Goal: Task Accomplishment & Management: Complete application form

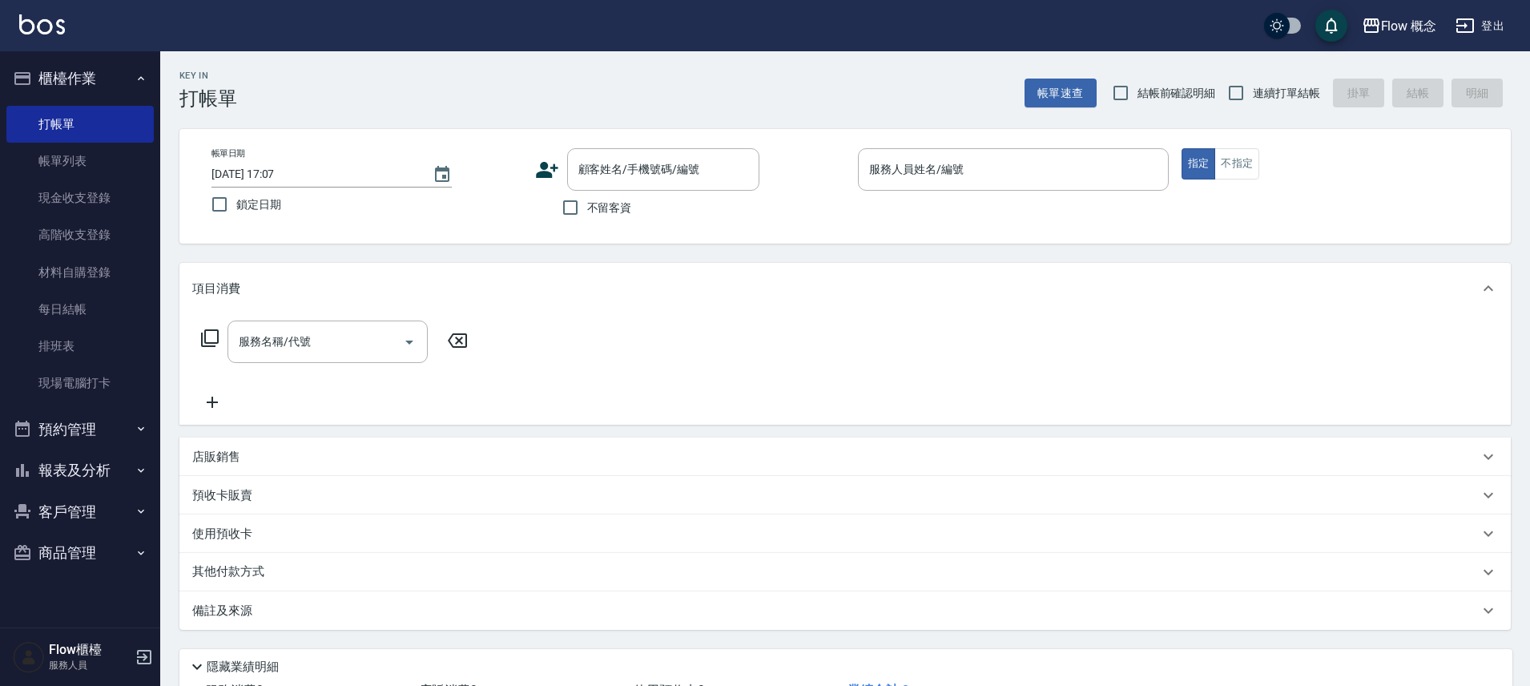
click at [608, 210] on span "不留客資" at bounding box center [609, 207] width 45 height 17
click at [587, 210] on input "不留客資" at bounding box center [570, 208] width 34 height 34
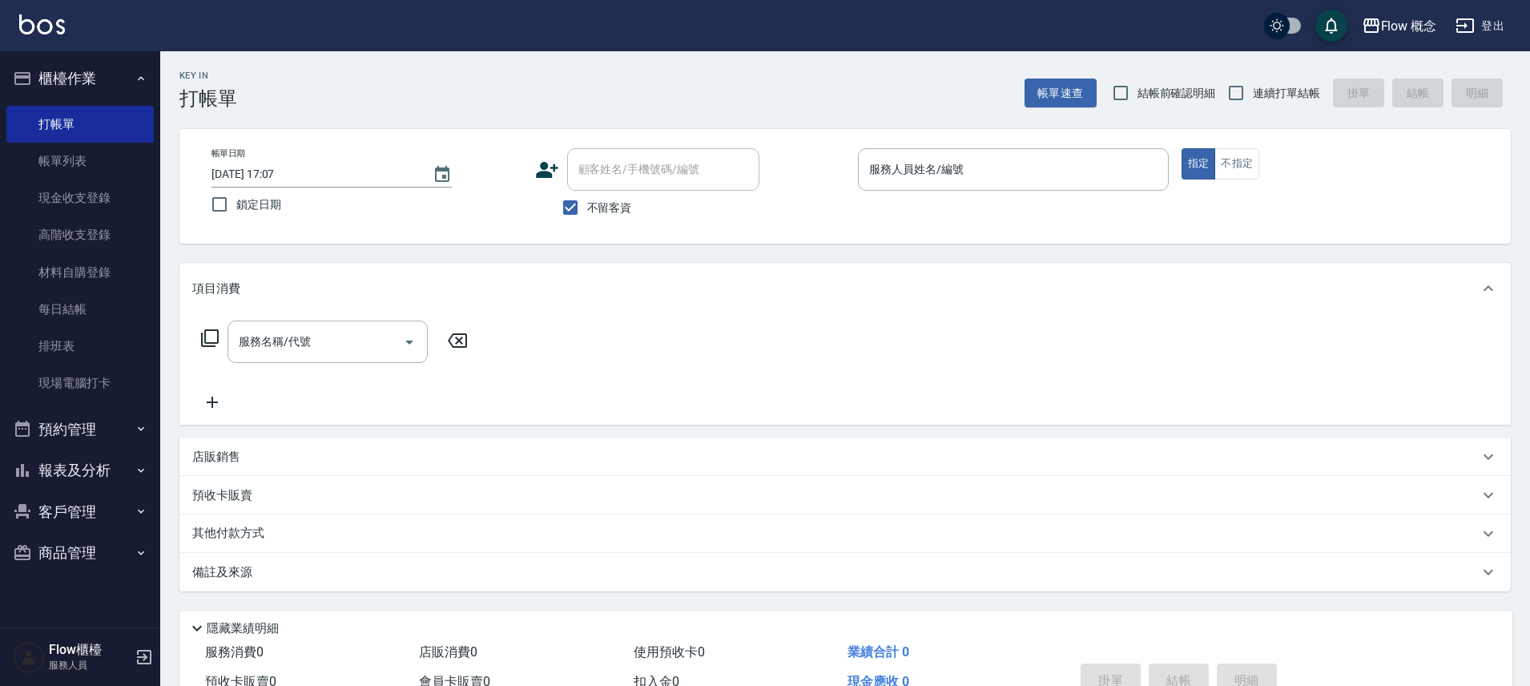
click at [613, 211] on span "不留客資" at bounding box center [609, 207] width 45 height 17
click at [587, 211] on input "不留客資" at bounding box center [570, 208] width 34 height 34
checkbox input "false"
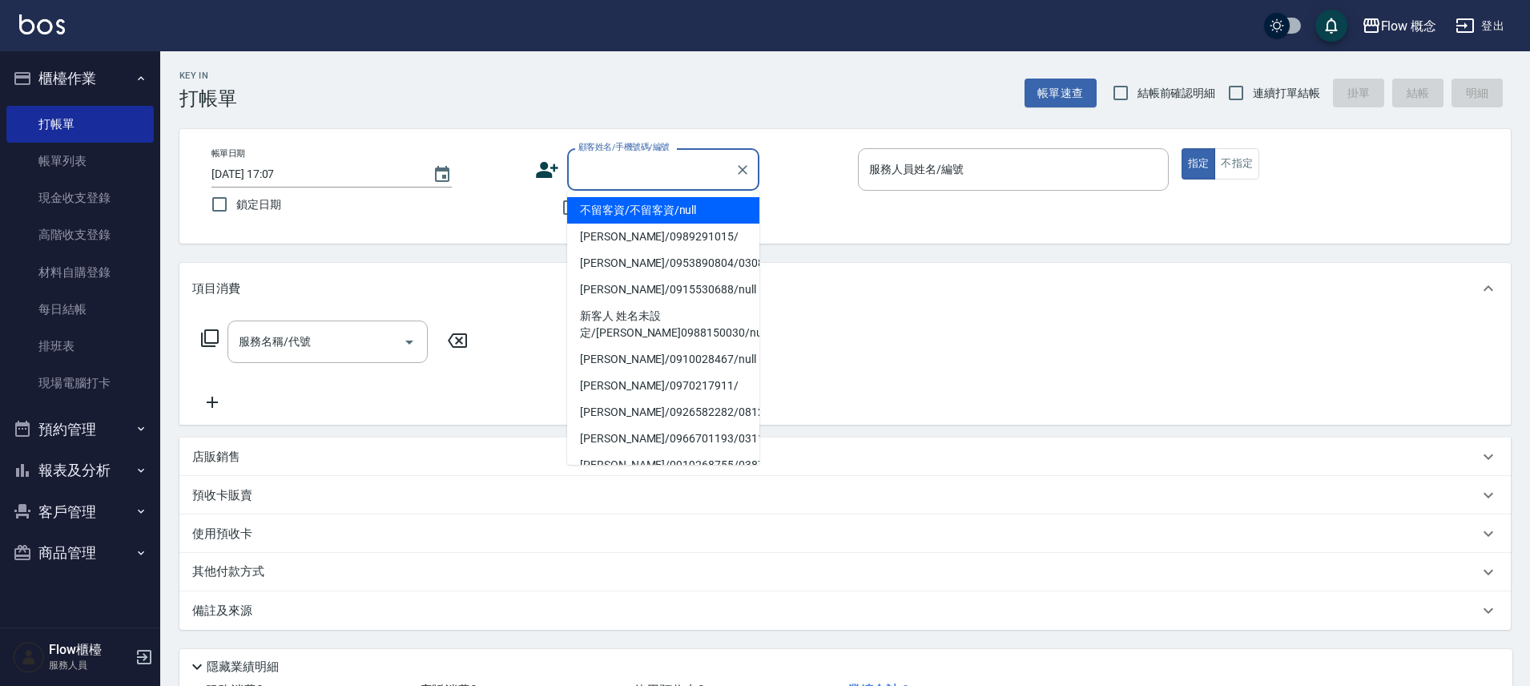
click at [630, 178] on input "顧客姓名/手機號碼/編號" at bounding box center [651, 169] width 154 height 28
type input "v"
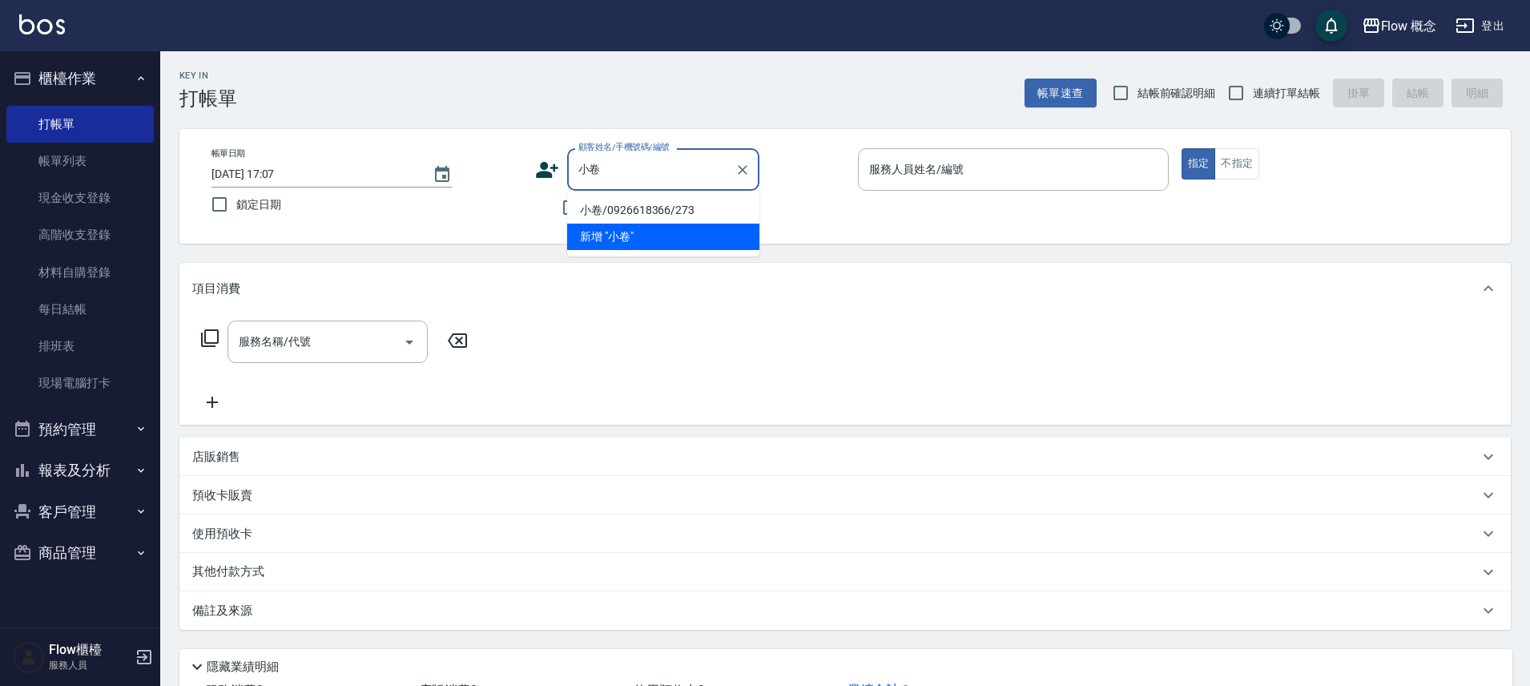
click at [625, 207] on li "小卷/0926618366/273" at bounding box center [663, 210] width 192 height 26
type input "小卷"
click at [625, 207] on span "不留客資" at bounding box center [609, 207] width 45 height 17
click at [587, 207] on input "不留客資" at bounding box center [570, 208] width 34 height 34
checkbox input "true"
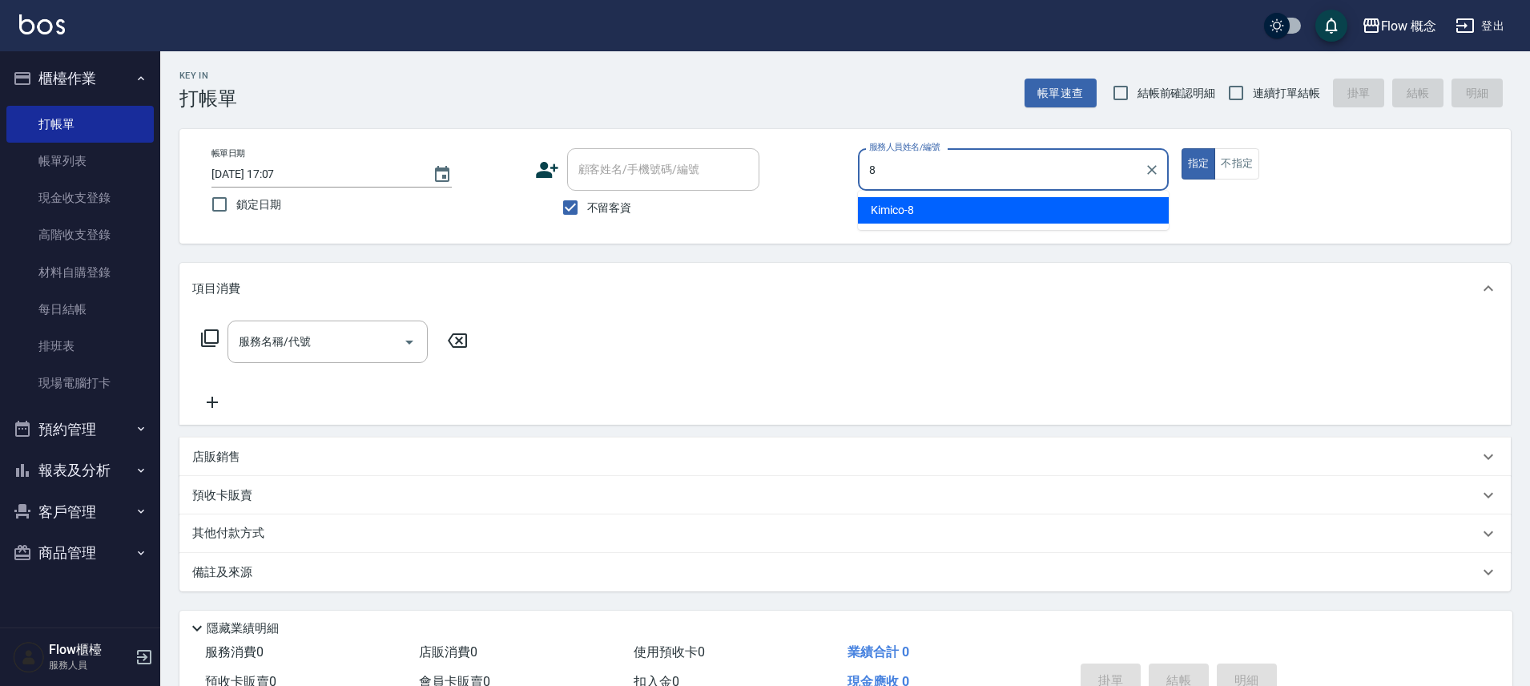
type input "Kimico-8"
type button "true"
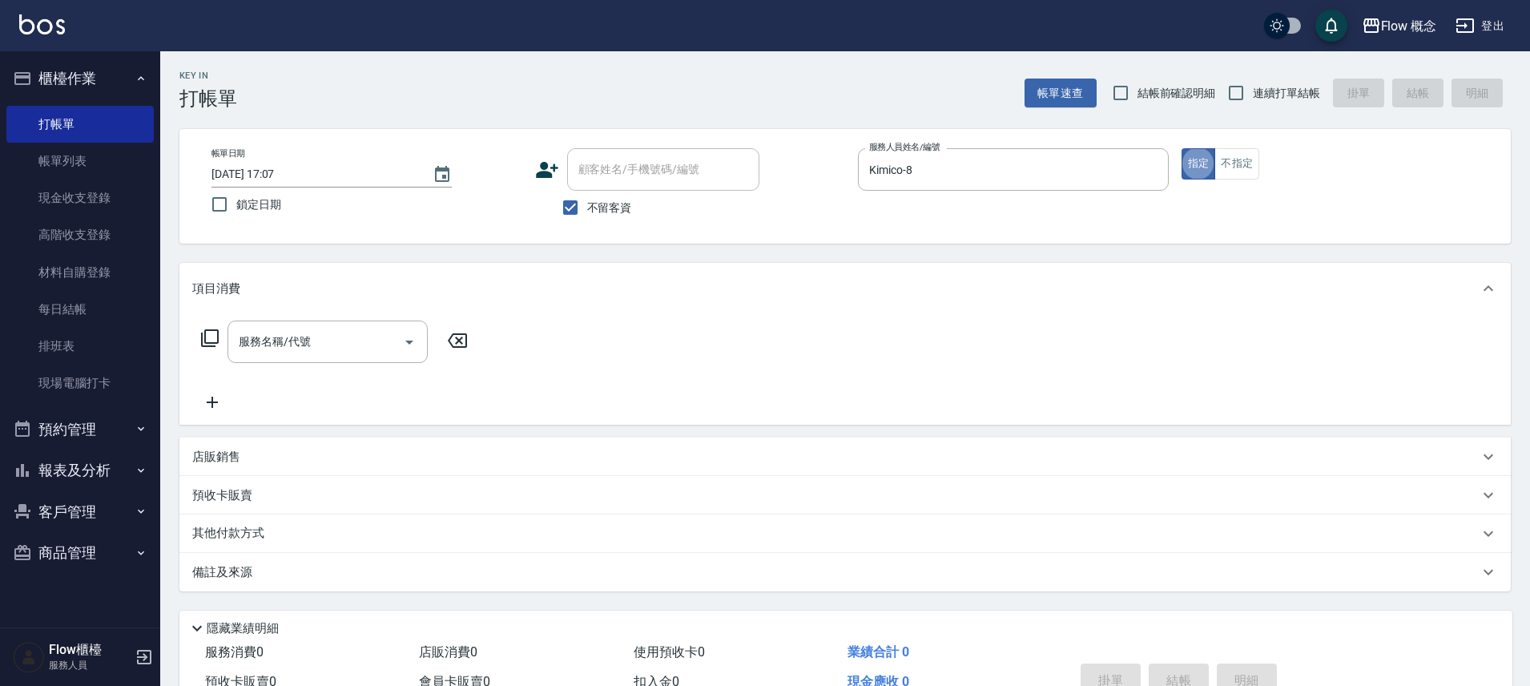
click at [280, 348] on input "服務名稱/代號" at bounding box center [316, 342] width 162 height 28
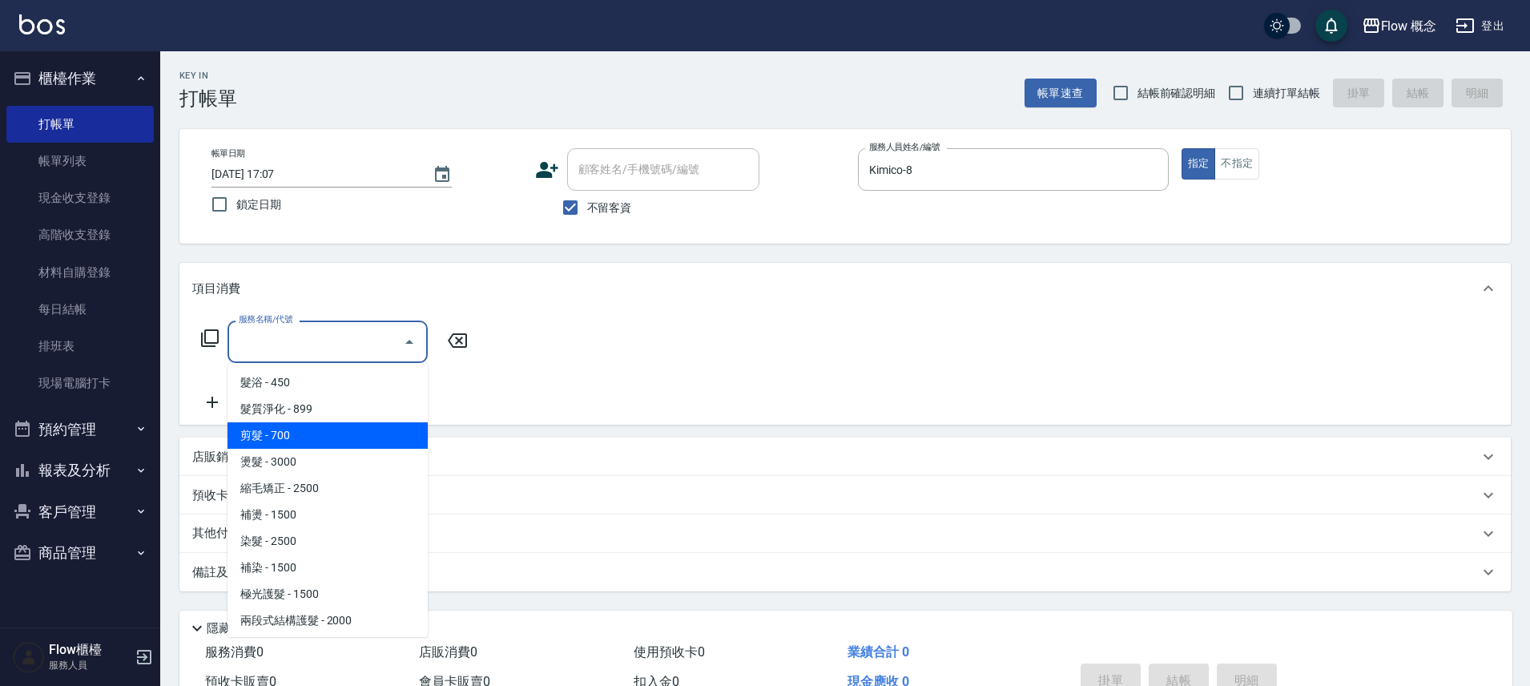
click at [298, 428] on span "剪髮 - 700" at bounding box center [327, 435] width 200 height 26
type input "剪髮(201)"
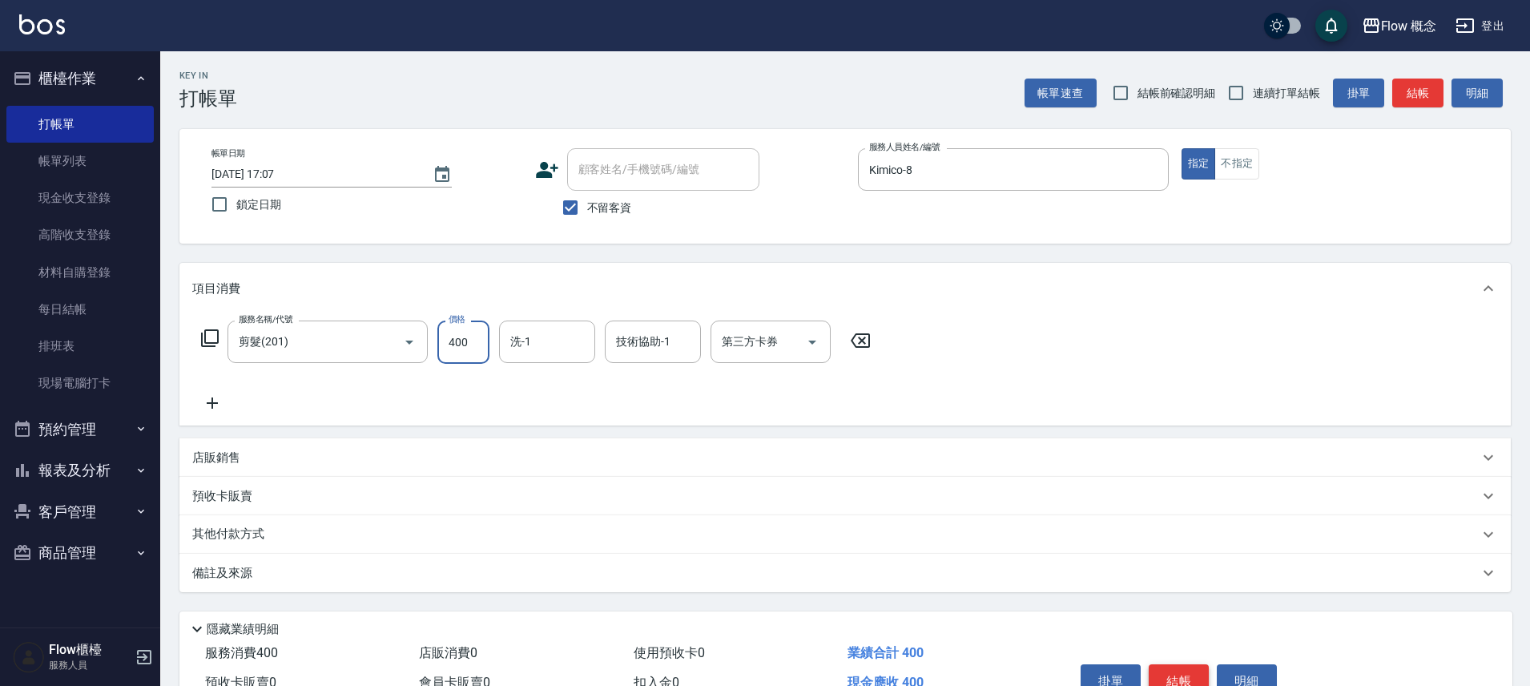
type input "400"
click at [1196, 677] on button "結帳" at bounding box center [1178, 681] width 60 height 34
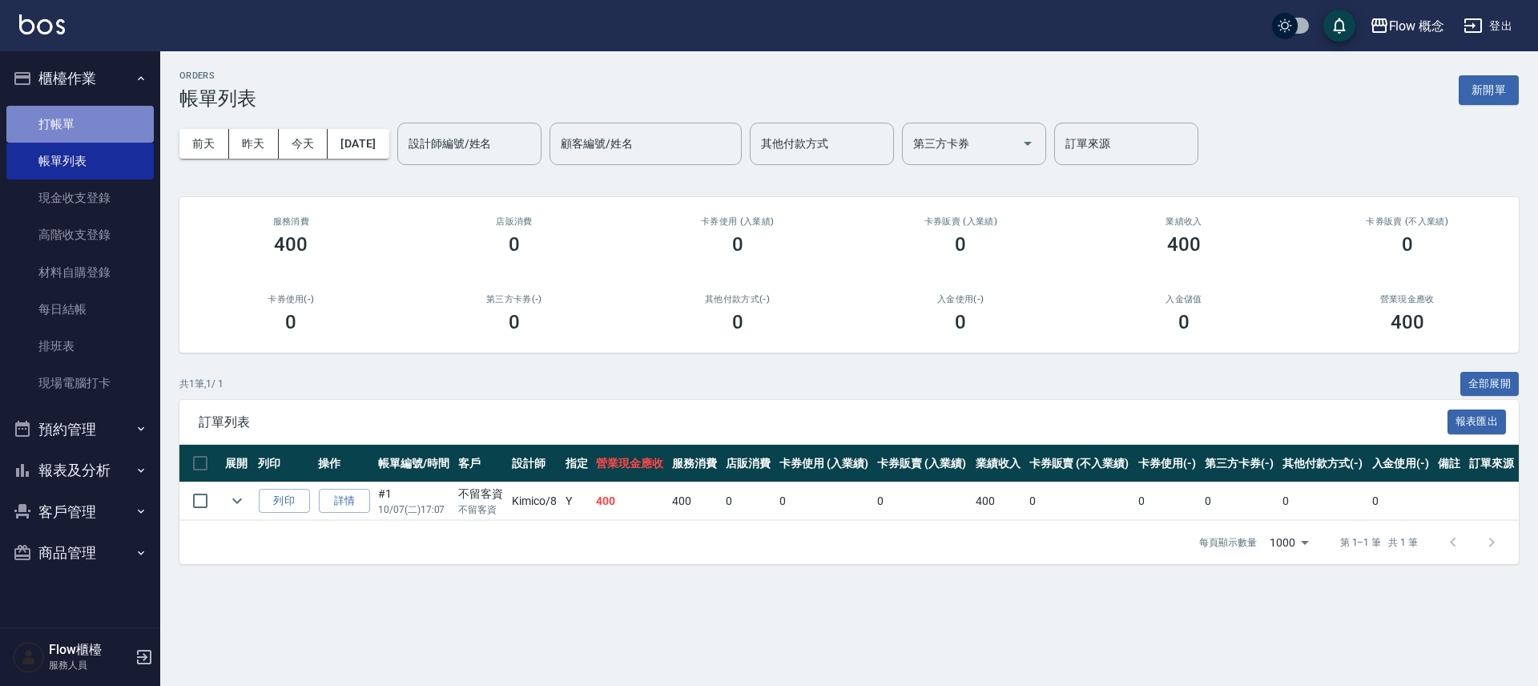
click at [78, 123] on link "打帳單" at bounding box center [79, 124] width 147 height 37
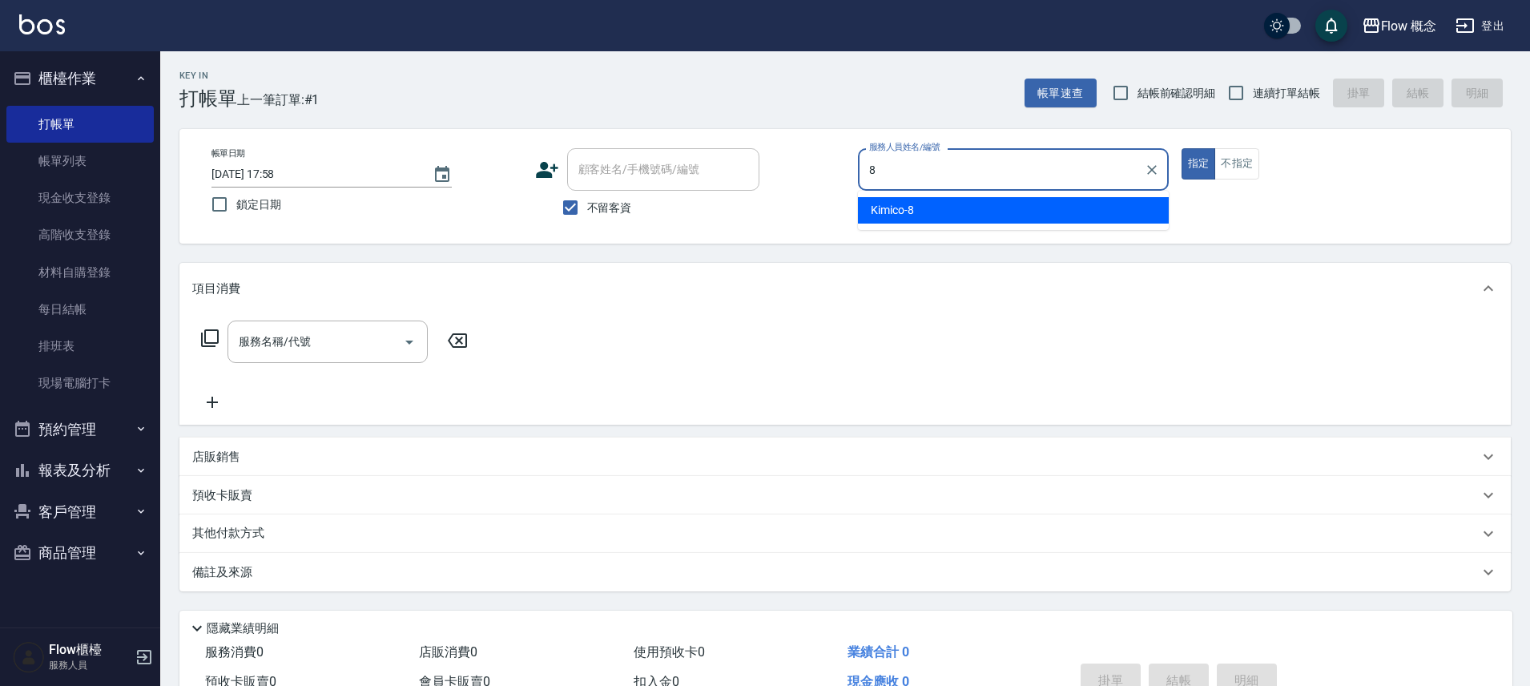
type input "Kimico-8"
type button "true"
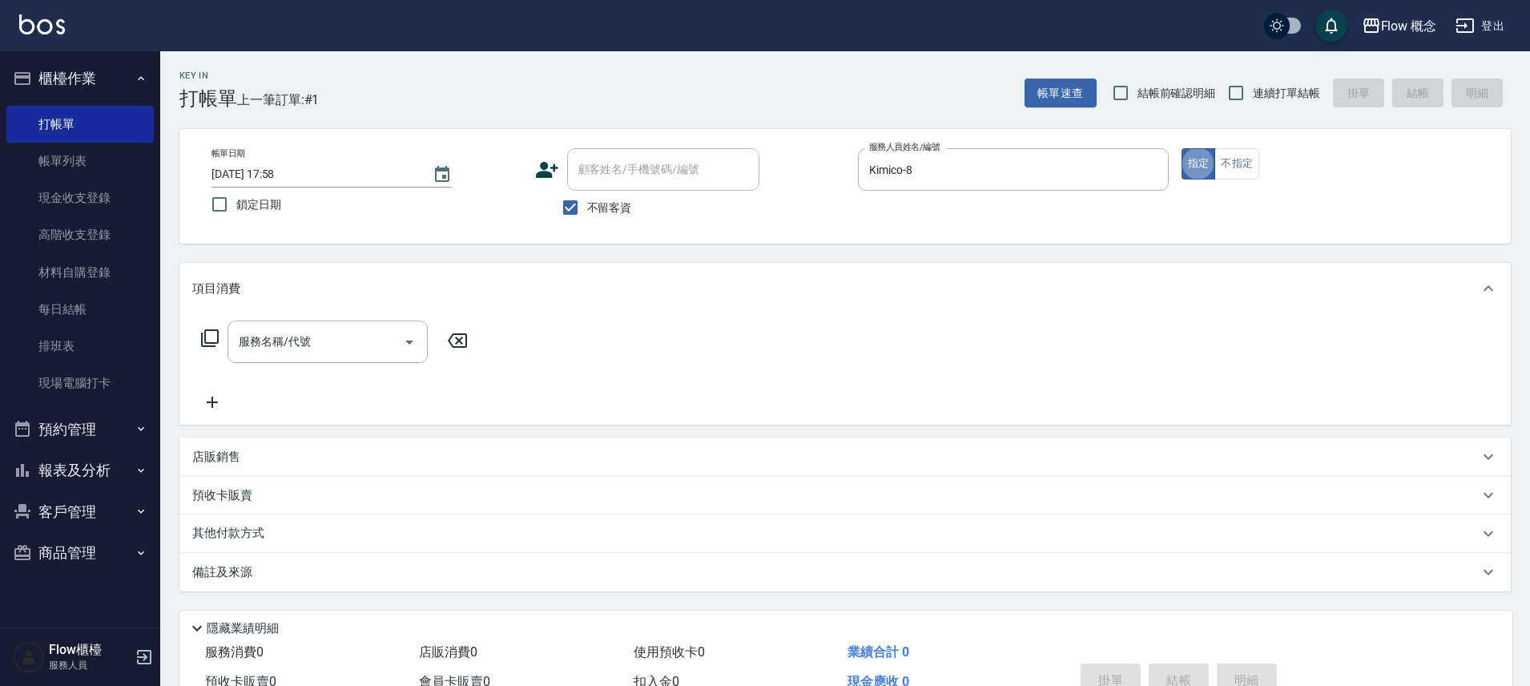
click at [628, 210] on span "不留客資" at bounding box center [609, 207] width 45 height 17
click at [587, 210] on input "不留客資" at bounding box center [570, 208] width 34 height 34
checkbox input "false"
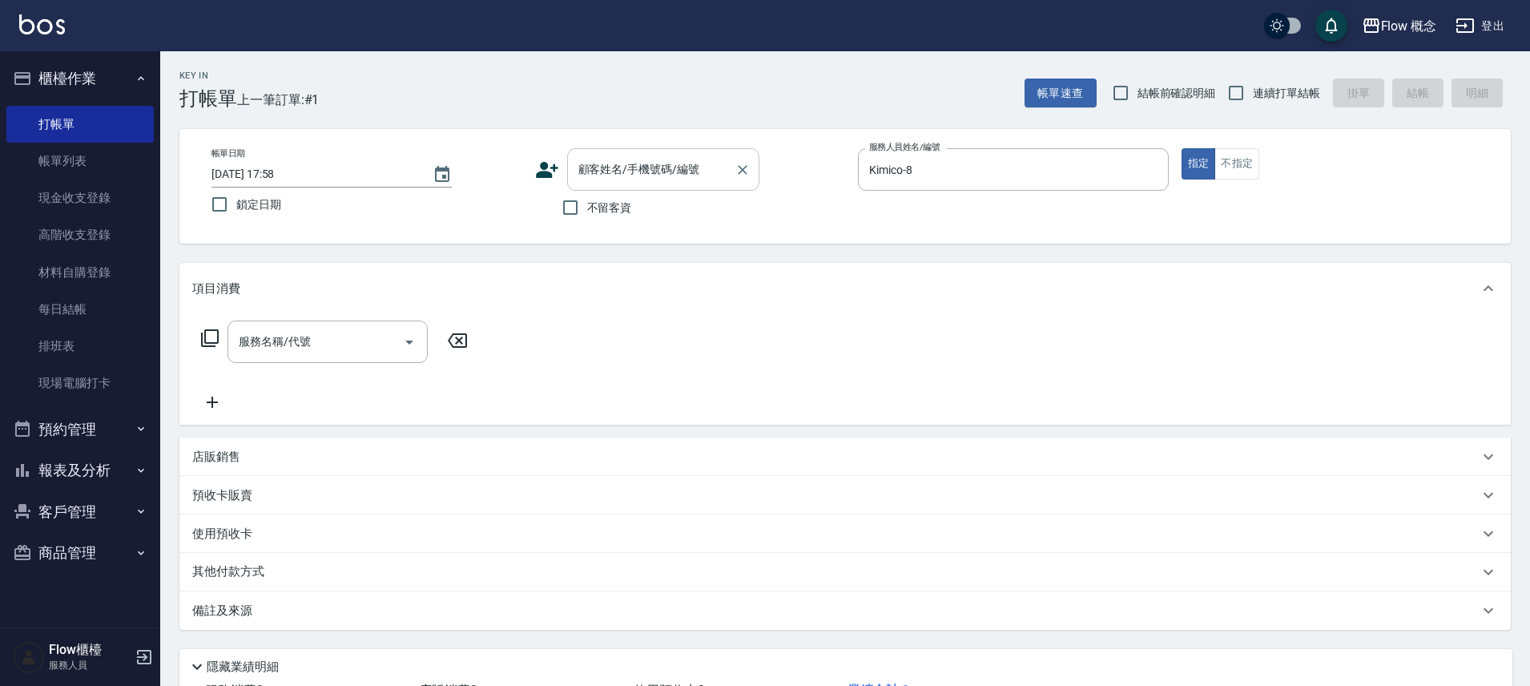
click at [646, 176] on input "顧客姓名/手機號碼/編號" at bounding box center [651, 169] width 154 height 28
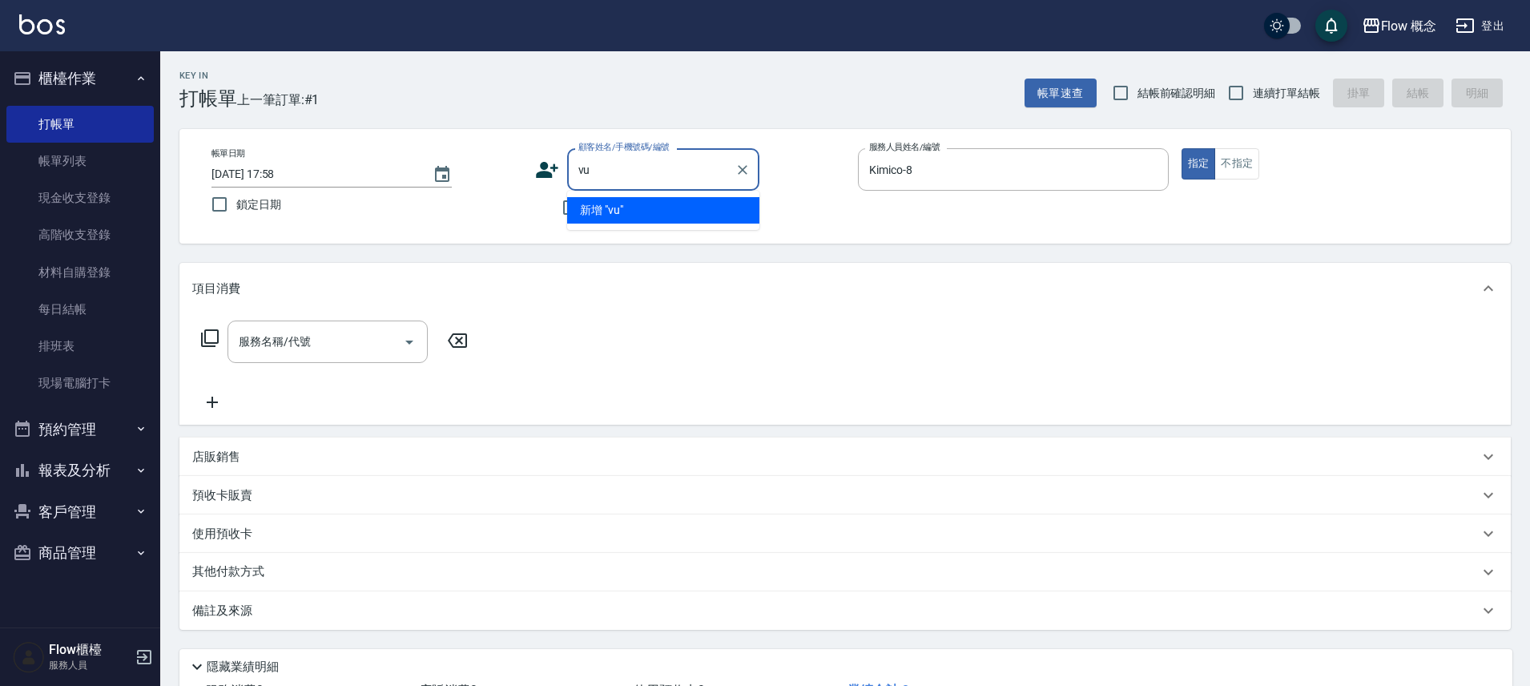
type input "v"
type input "早"
click at [697, 205] on li "小熊/0966052827/082827" at bounding box center [663, 210] width 192 height 26
type input "小熊/0966052827/082827"
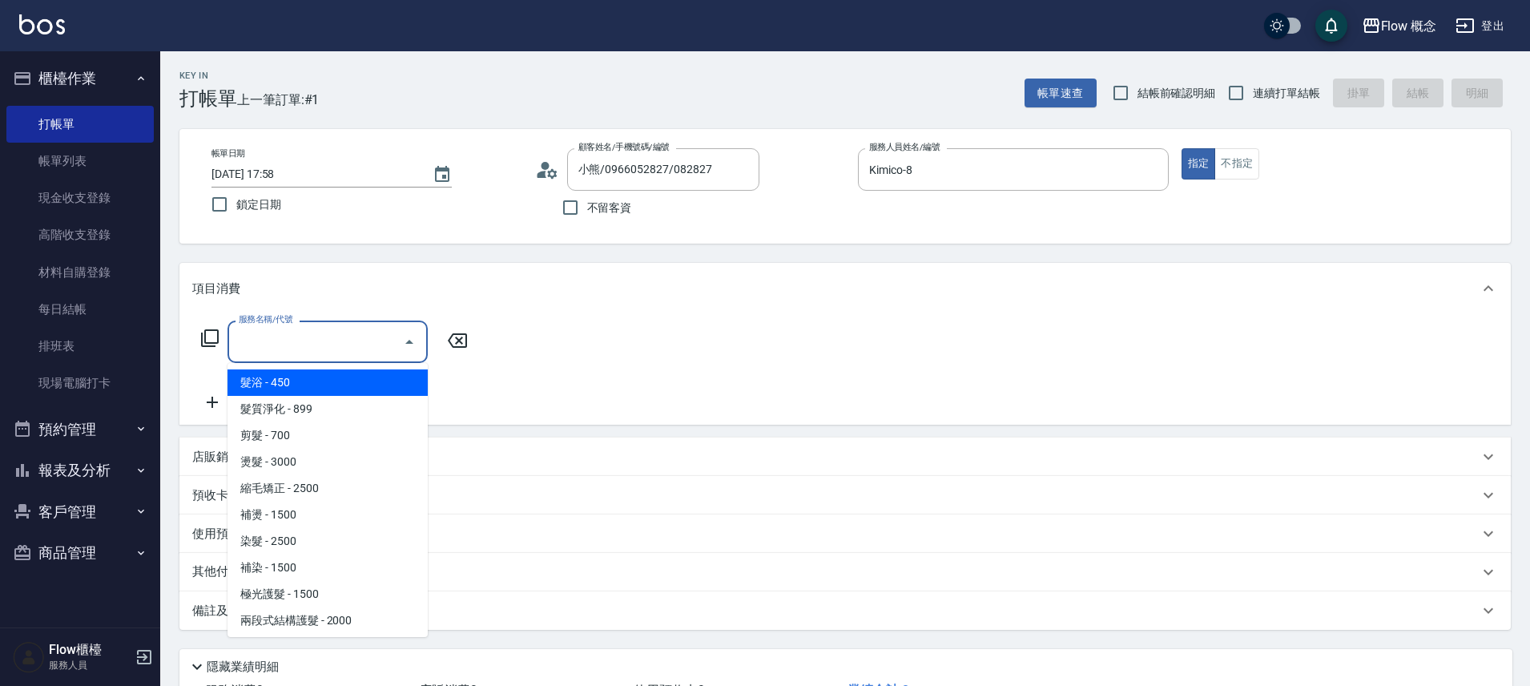
click at [378, 351] on input "服務名稱/代號" at bounding box center [316, 342] width 162 height 28
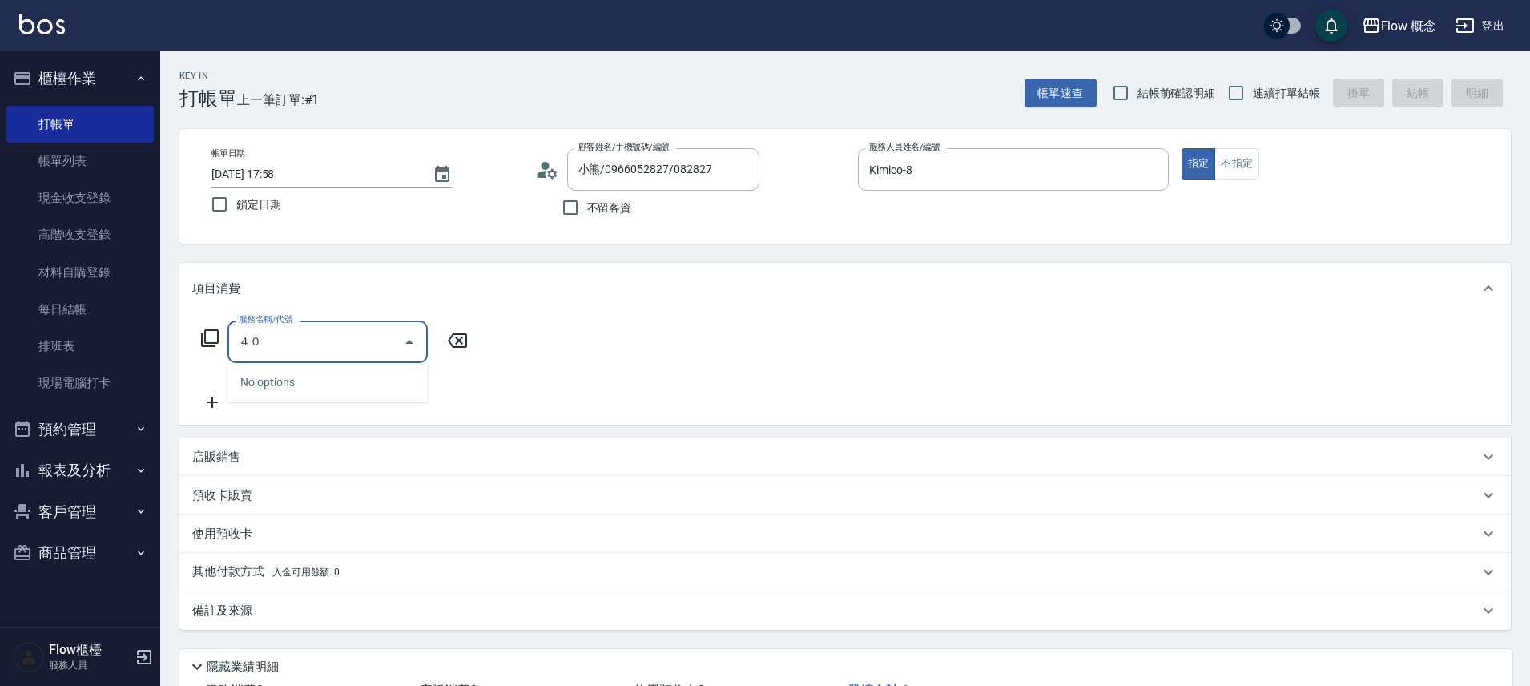
type input "４"
type input "染髮(401)"
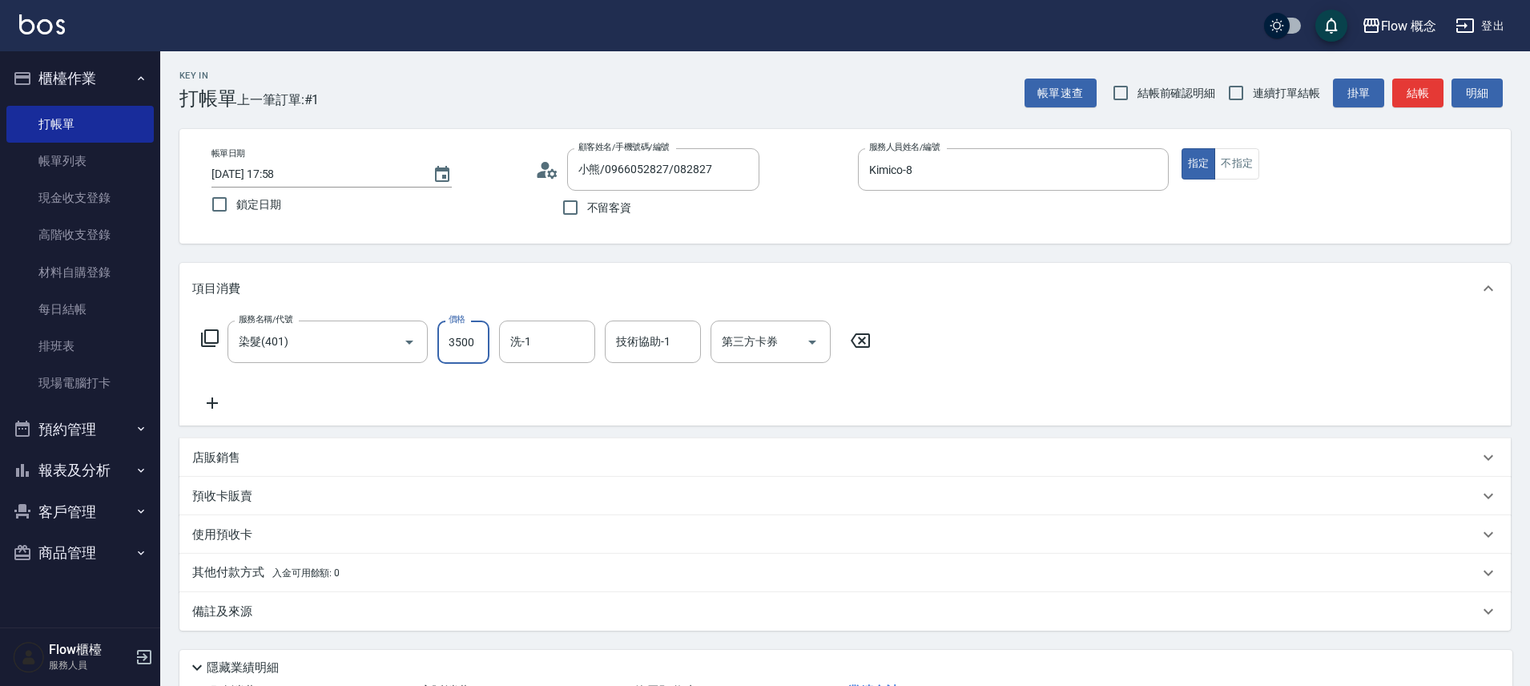
type input "3500"
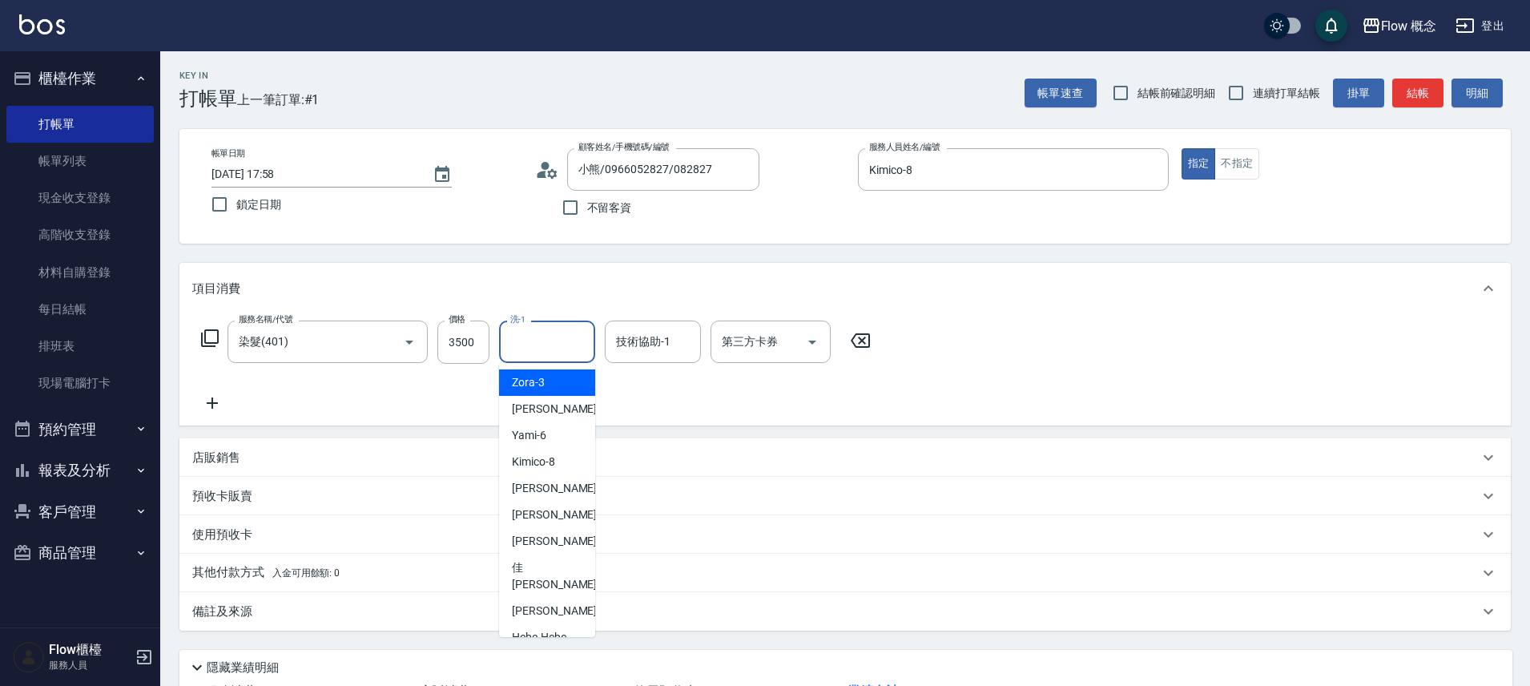
click at [525, 348] on input "洗-1" at bounding box center [547, 342] width 82 height 28
click at [542, 597] on div "阿肯 -99" at bounding box center [547, 610] width 96 height 26
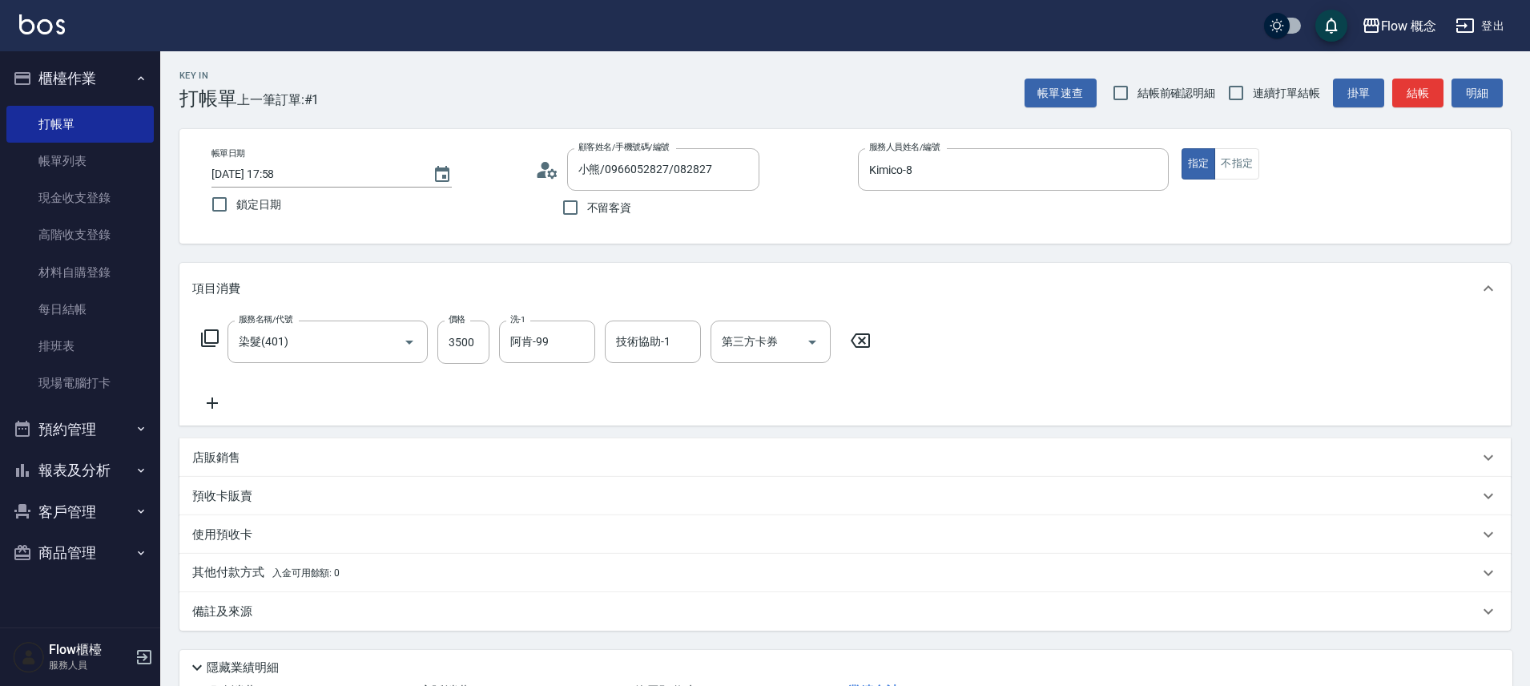
click at [542, 581] on div "其他付款方式 入金可用餘額: 0" at bounding box center [835, 573] width 1286 height 18
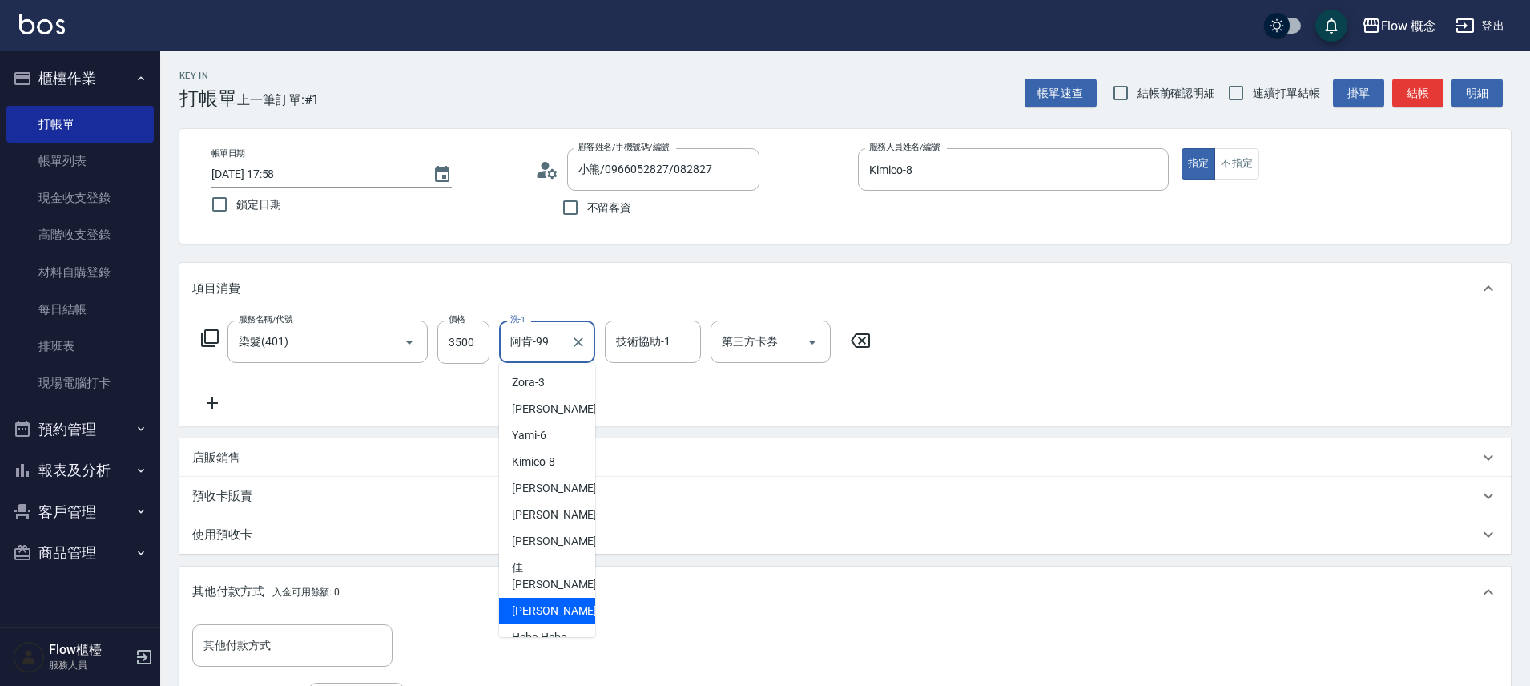
click at [552, 334] on input "阿肯-99" at bounding box center [535, 342] width 58 height 28
click at [560, 576] on div "佳[PERSON_NAME] -17" at bounding box center [547, 575] width 96 height 43
type input "佳[PERSON_NAME]-17"
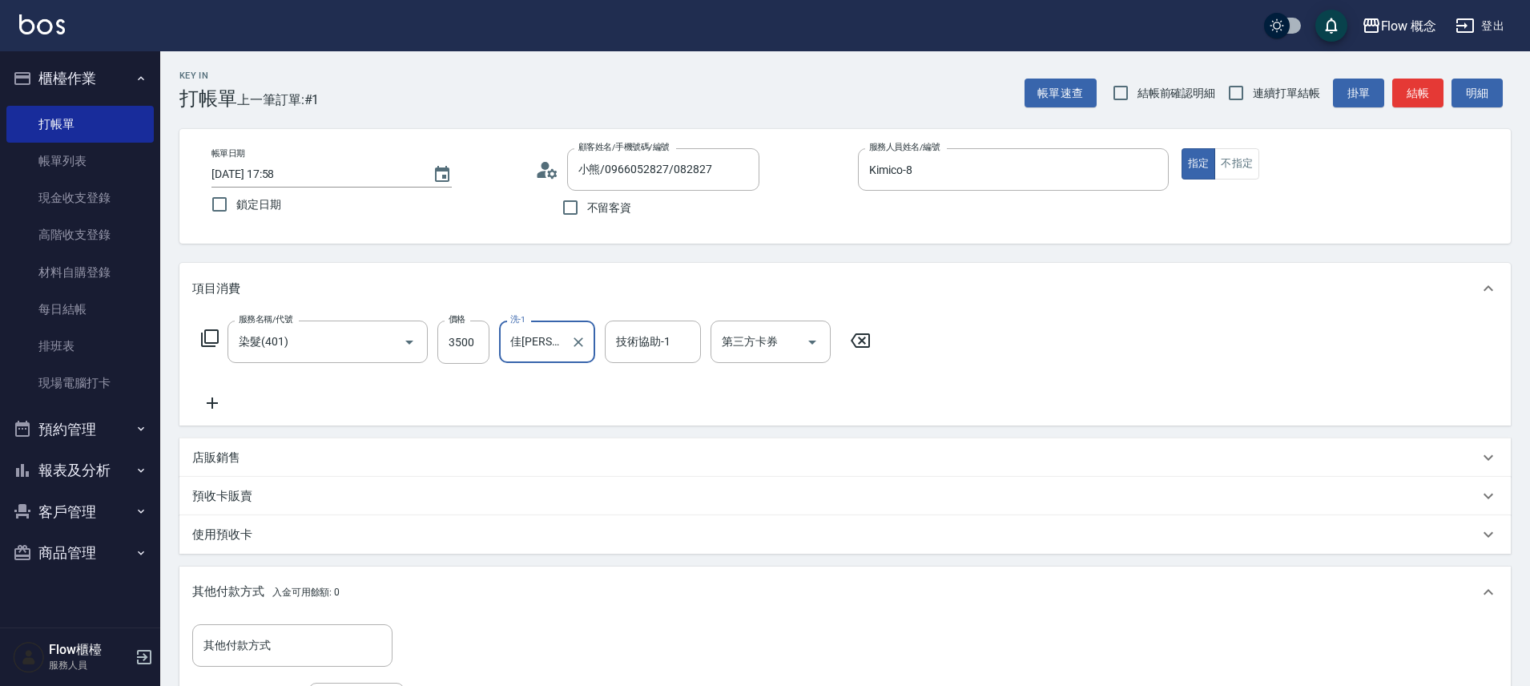
click at [401, 585] on div "其他付款方式 入金可用餘額: 0" at bounding box center [835, 592] width 1286 height 18
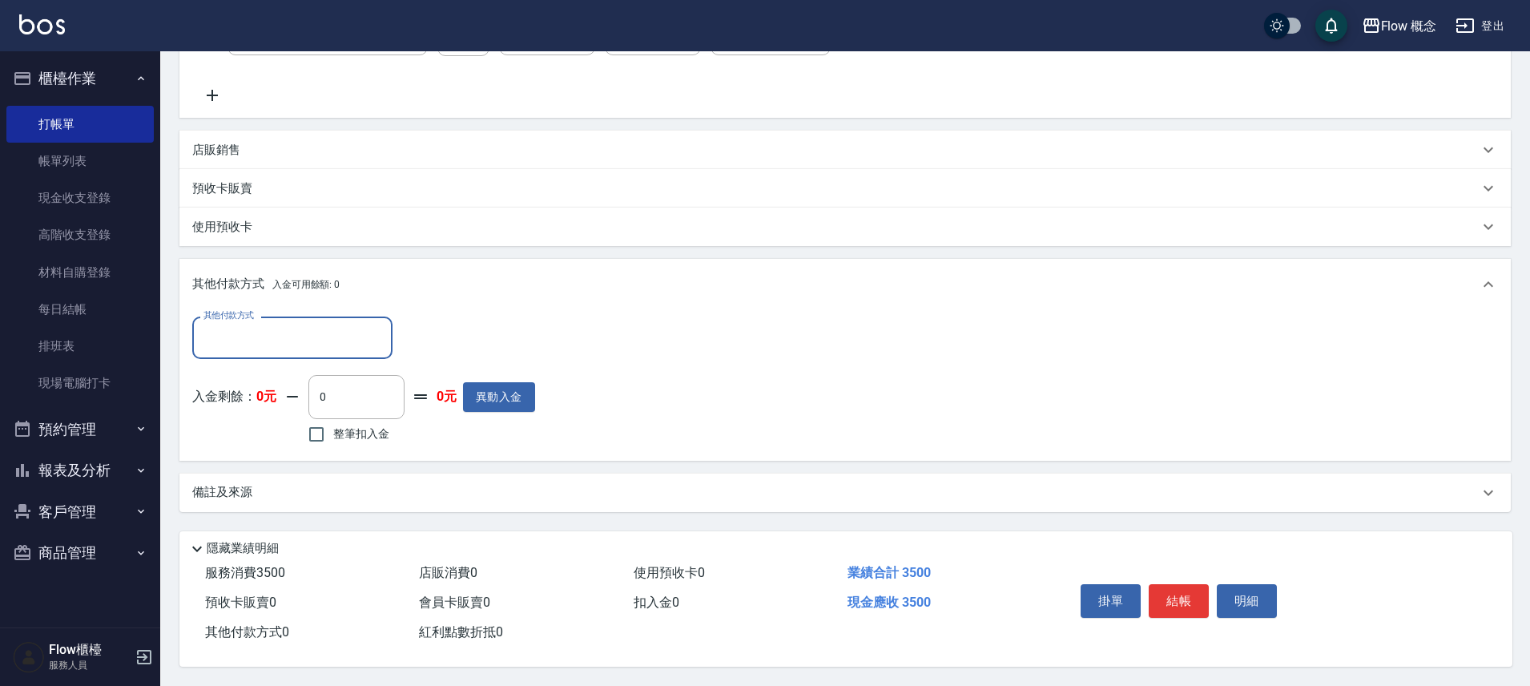
scroll to position [315, 0]
click at [323, 280] on span "入金可用餘額: 0" at bounding box center [306, 284] width 68 height 11
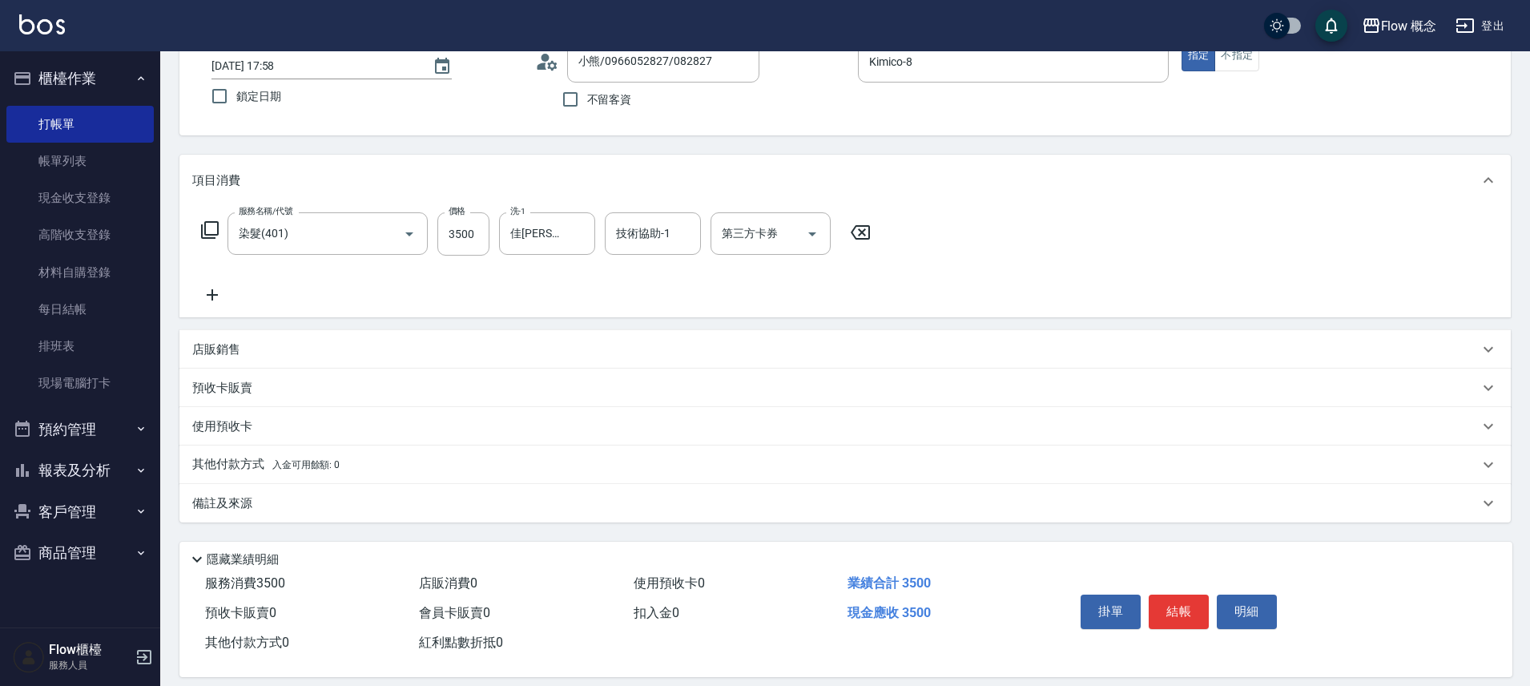
scroll to position [126, 0]
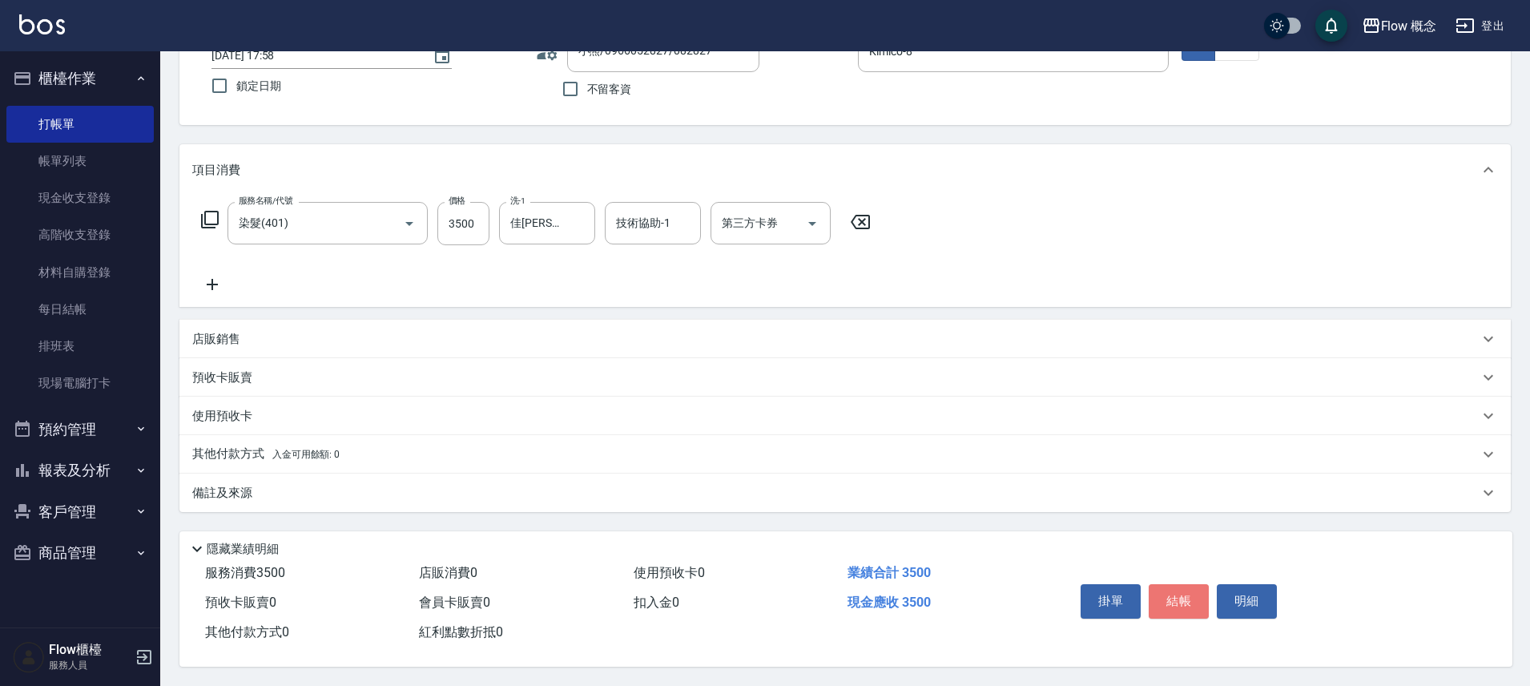
click at [1191, 588] on button "結帳" at bounding box center [1178, 601] width 60 height 34
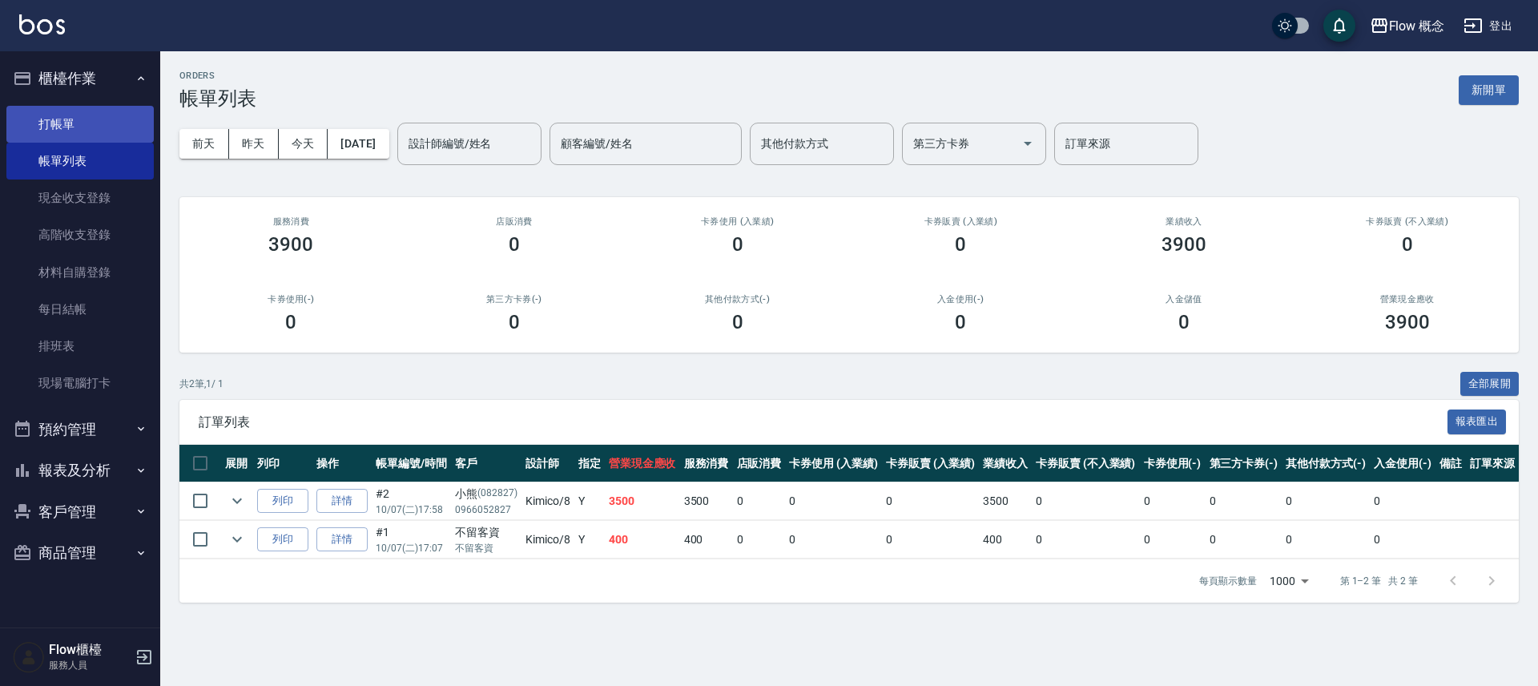
click at [87, 124] on link "打帳單" at bounding box center [79, 124] width 147 height 37
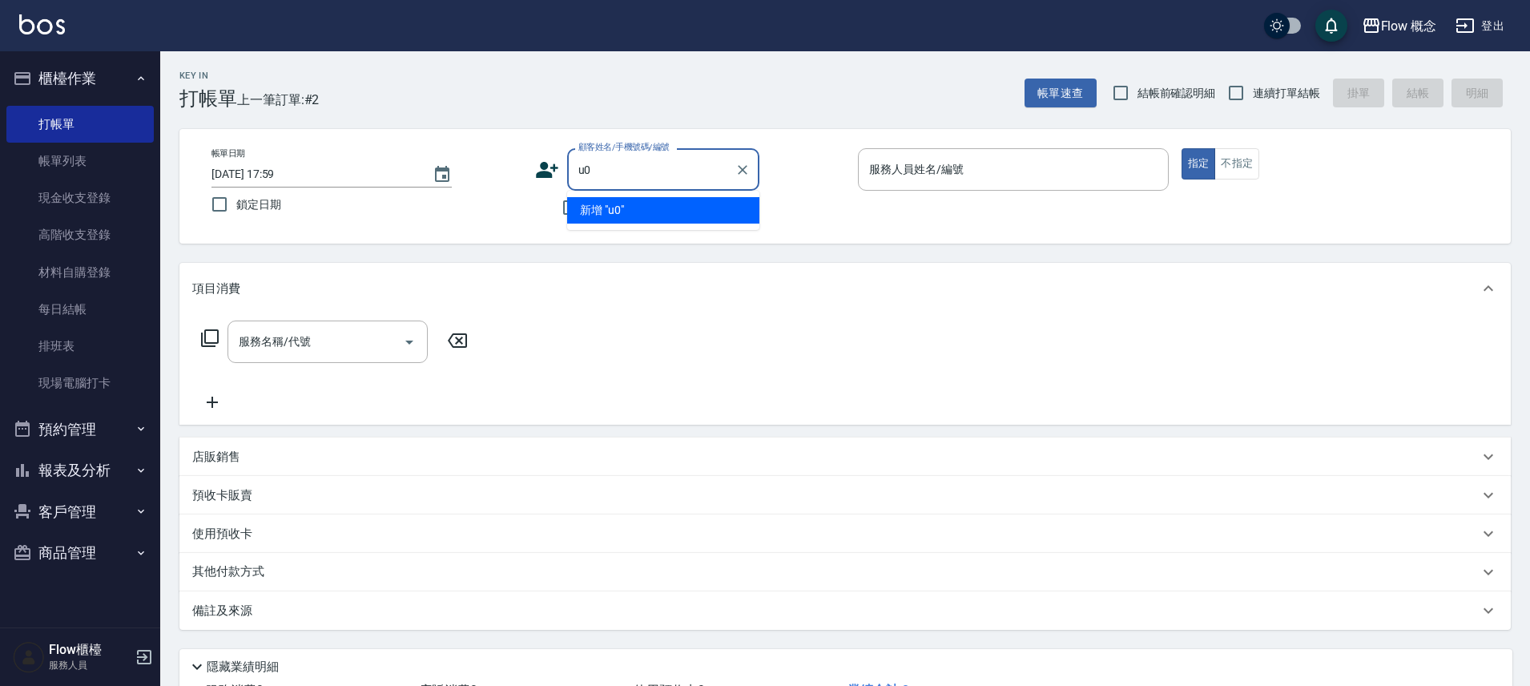
type input "u"
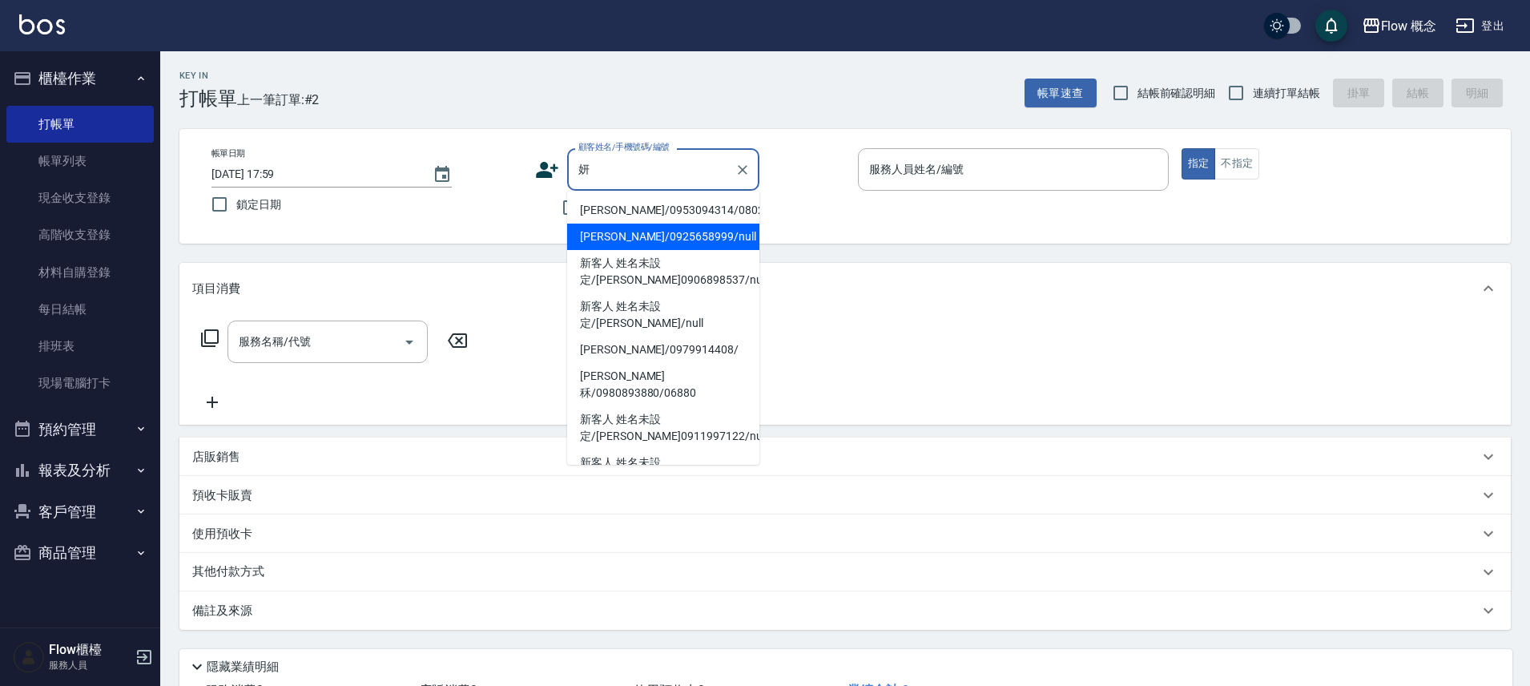
click at [602, 244] on li "[PERSON_NAME]/0925658999/null" at bounding box center [663, 236] width 192 height 26
type input "[PERSON_NAME]/0925658999/null"
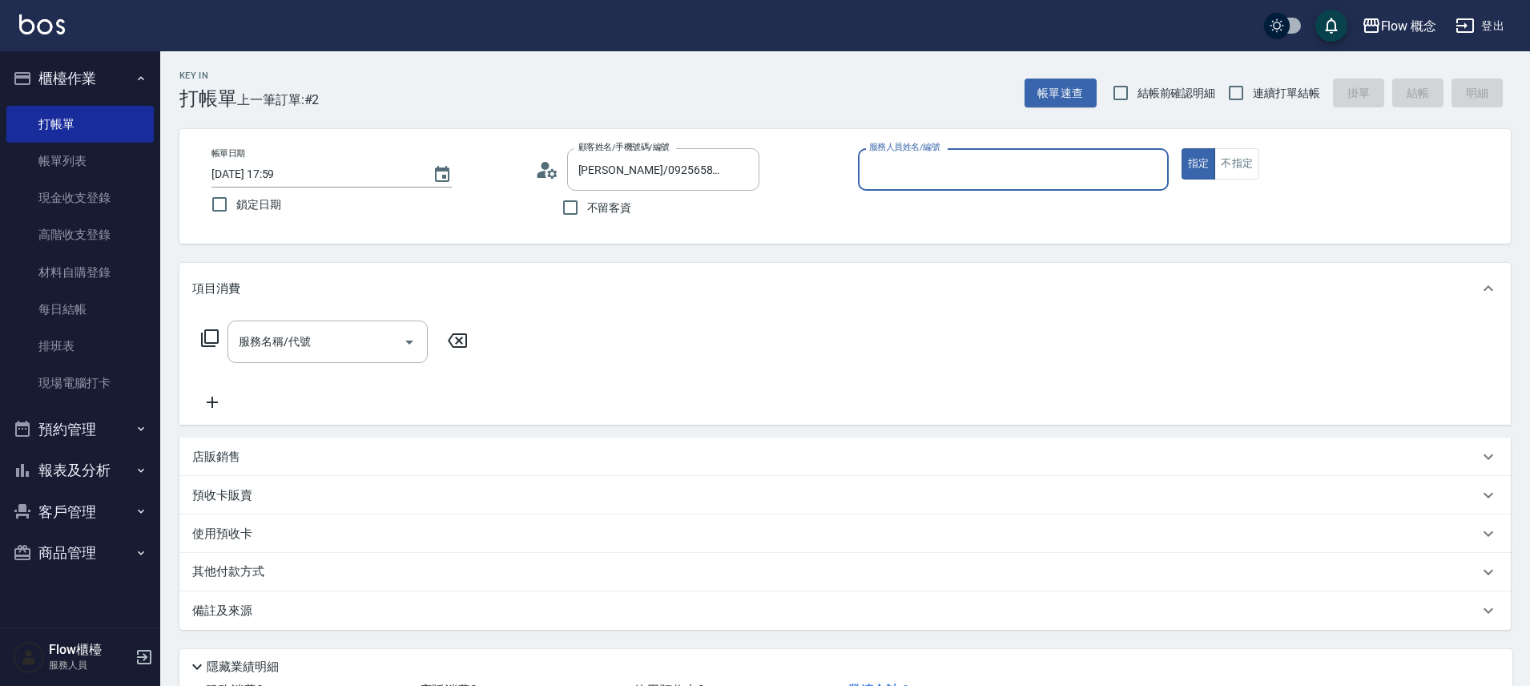
type input "Kimico-8"
click at [359, 340] on input "服務名稱/代號" at bounding box center [316, 342] width 162 height 28
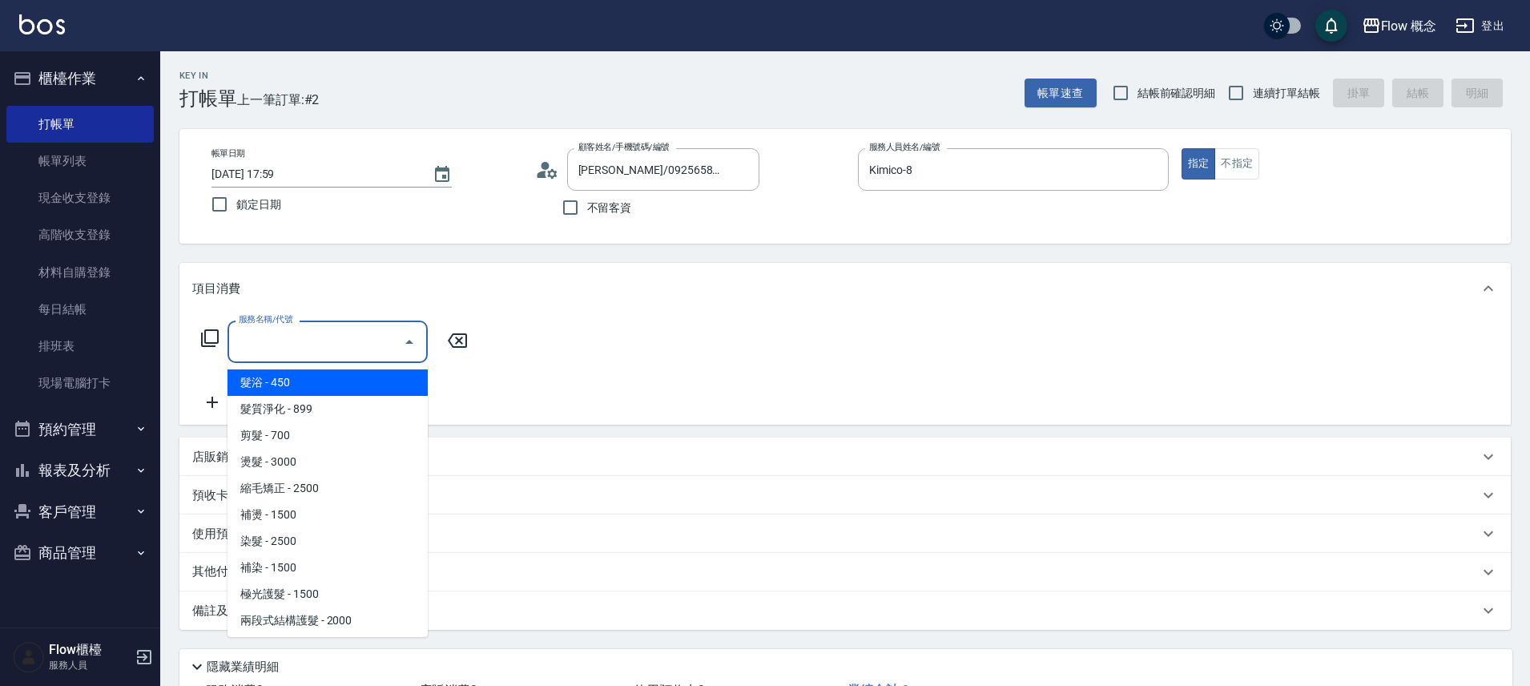
type input "０"
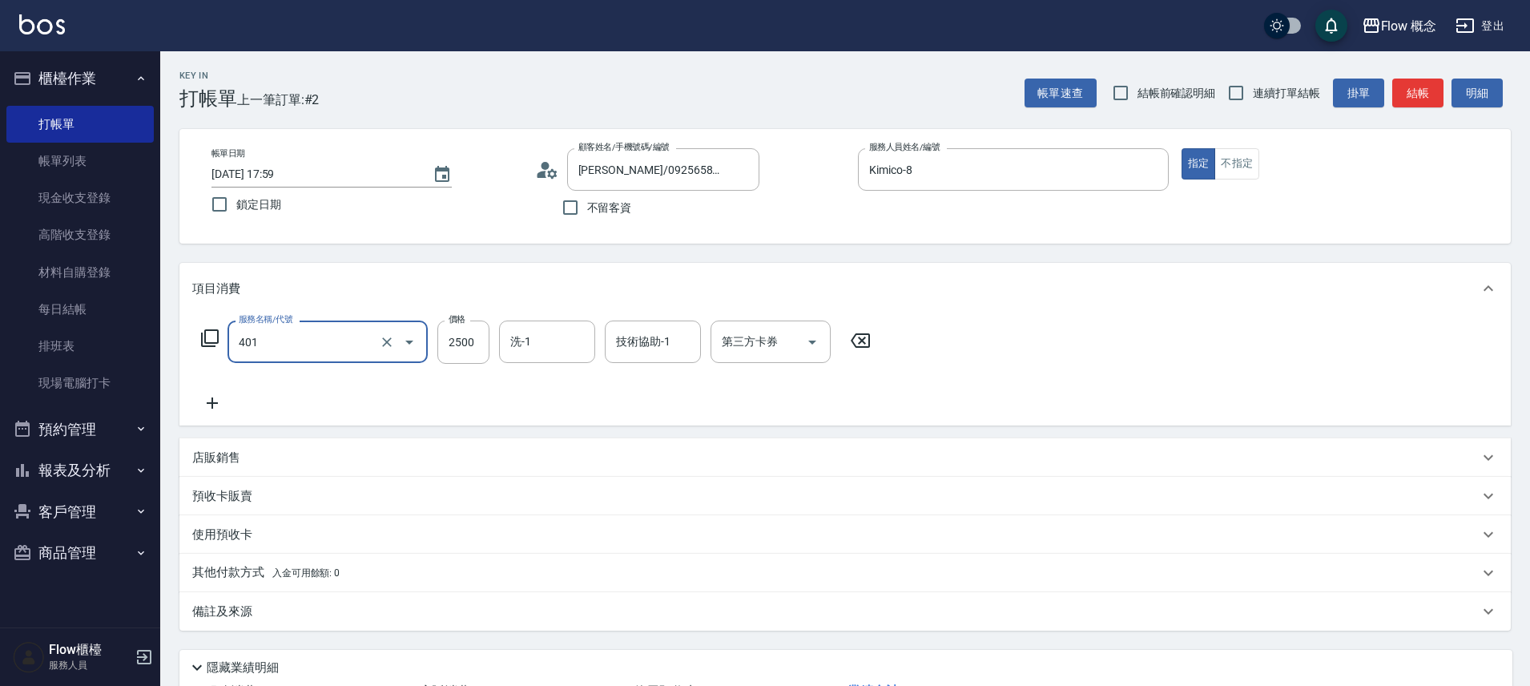
type input "染髮(401)"
type input "1200"
click at [284, 577] on span "入金可用餘額: 0" at bounding box center [306, 572] width 68 height 11
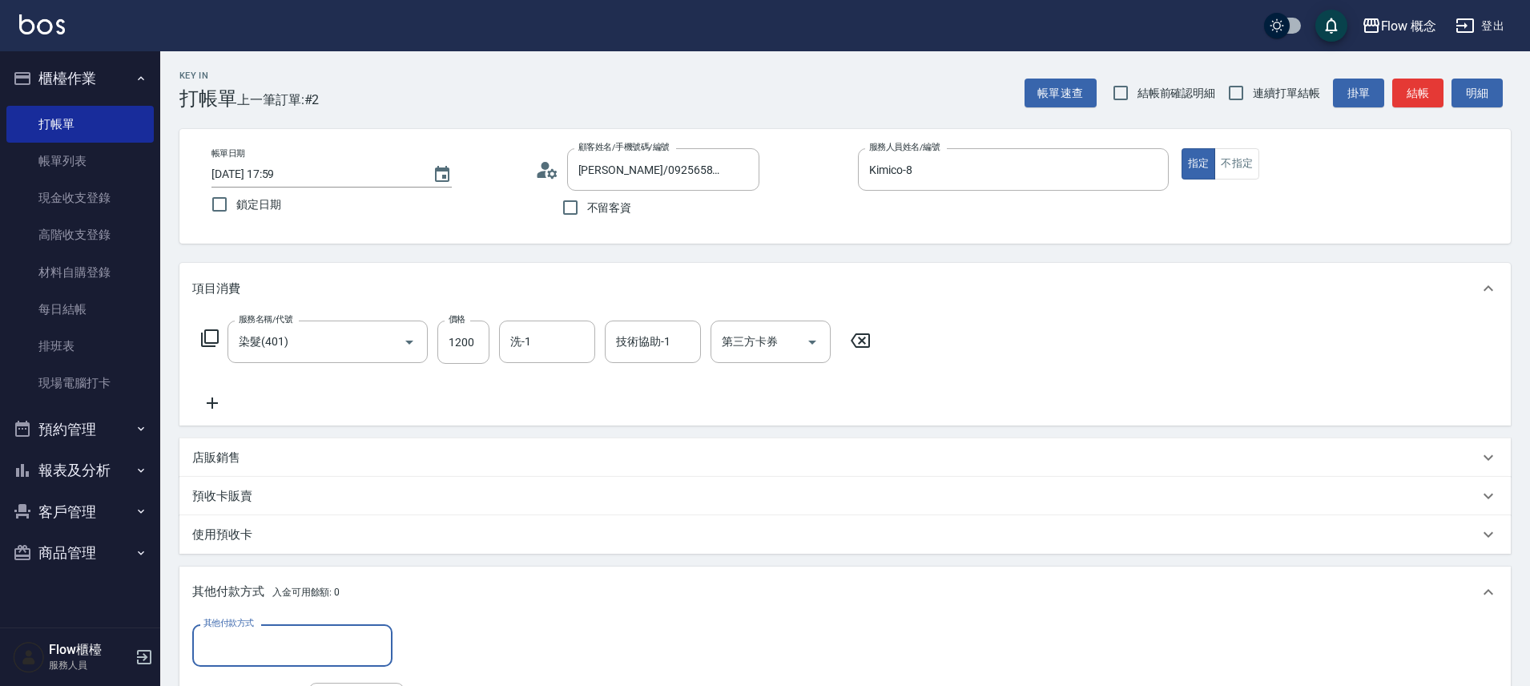
click at [259, 638] on input "其他付款方式" at bounding box center [292, 645] width 186 height 28
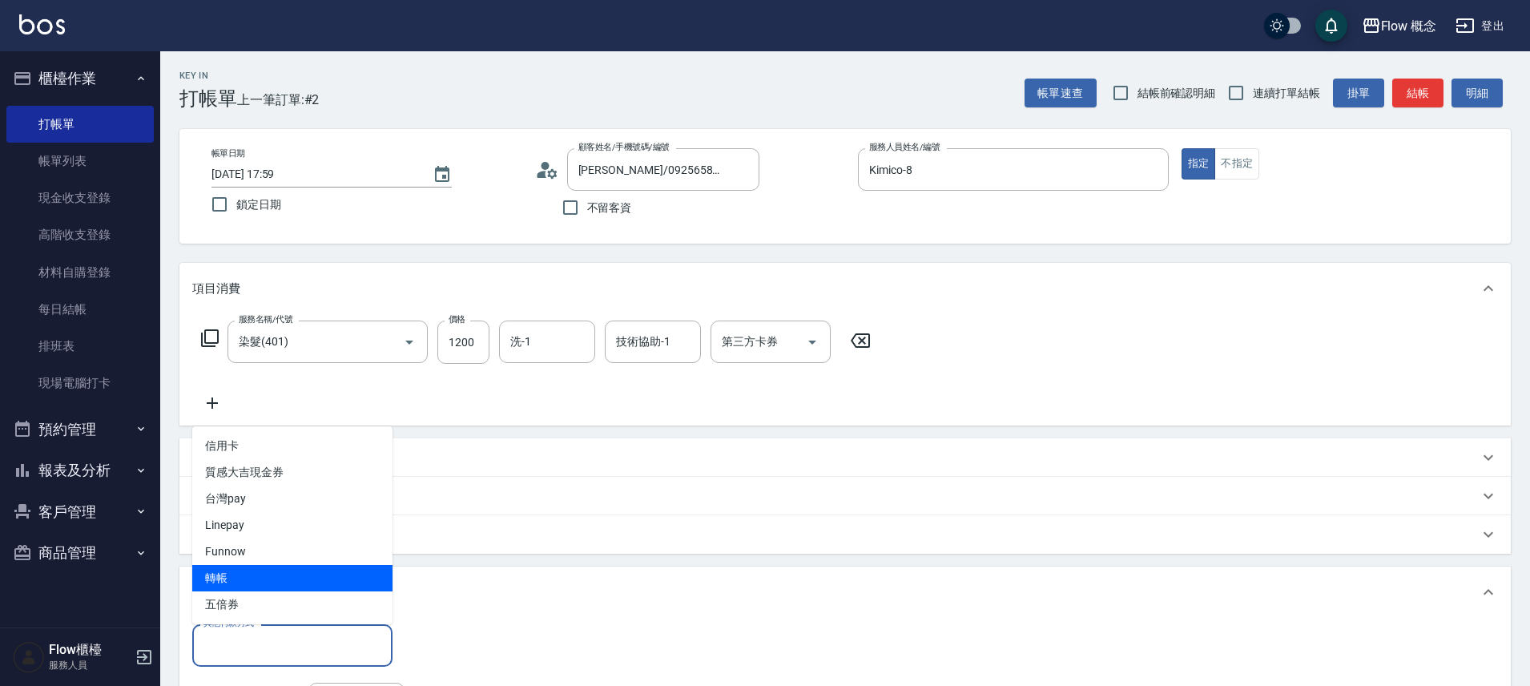
click at [250, 581] on span "轉帳" at bounding box center [292, 578] width 200 height 26
type input "轉帳"
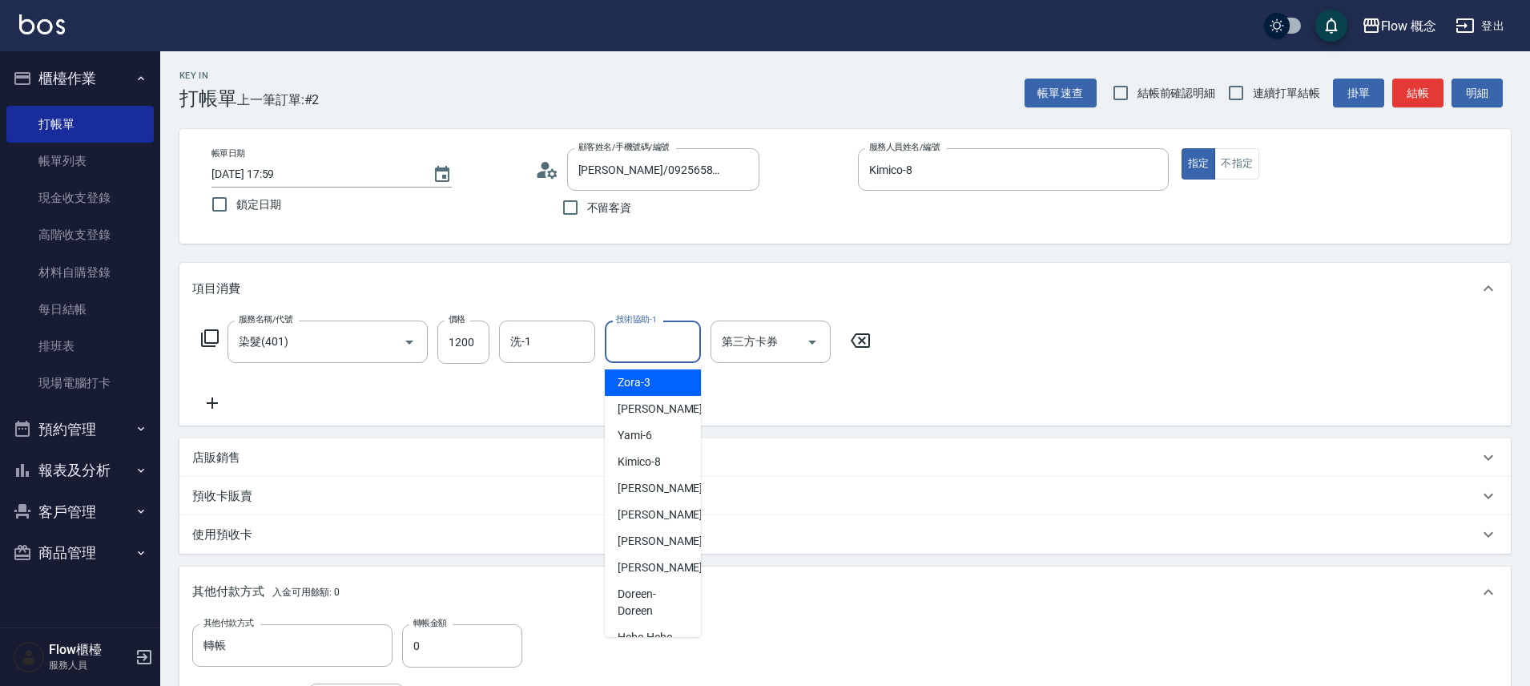
click at [650, 346] on input "技術協助-1" at bounding box center [653, 342] width 82 height 28
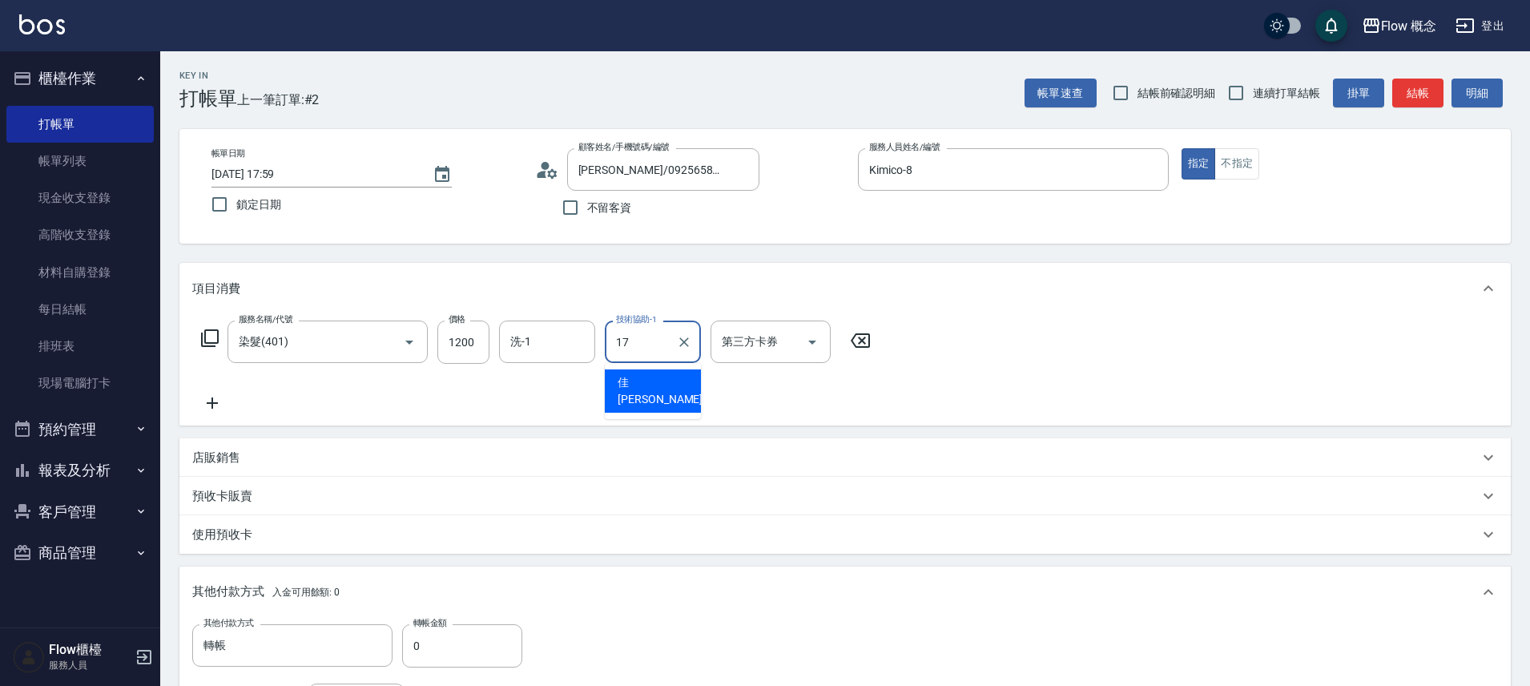
type input "佳[PERSON_NAME]-17"
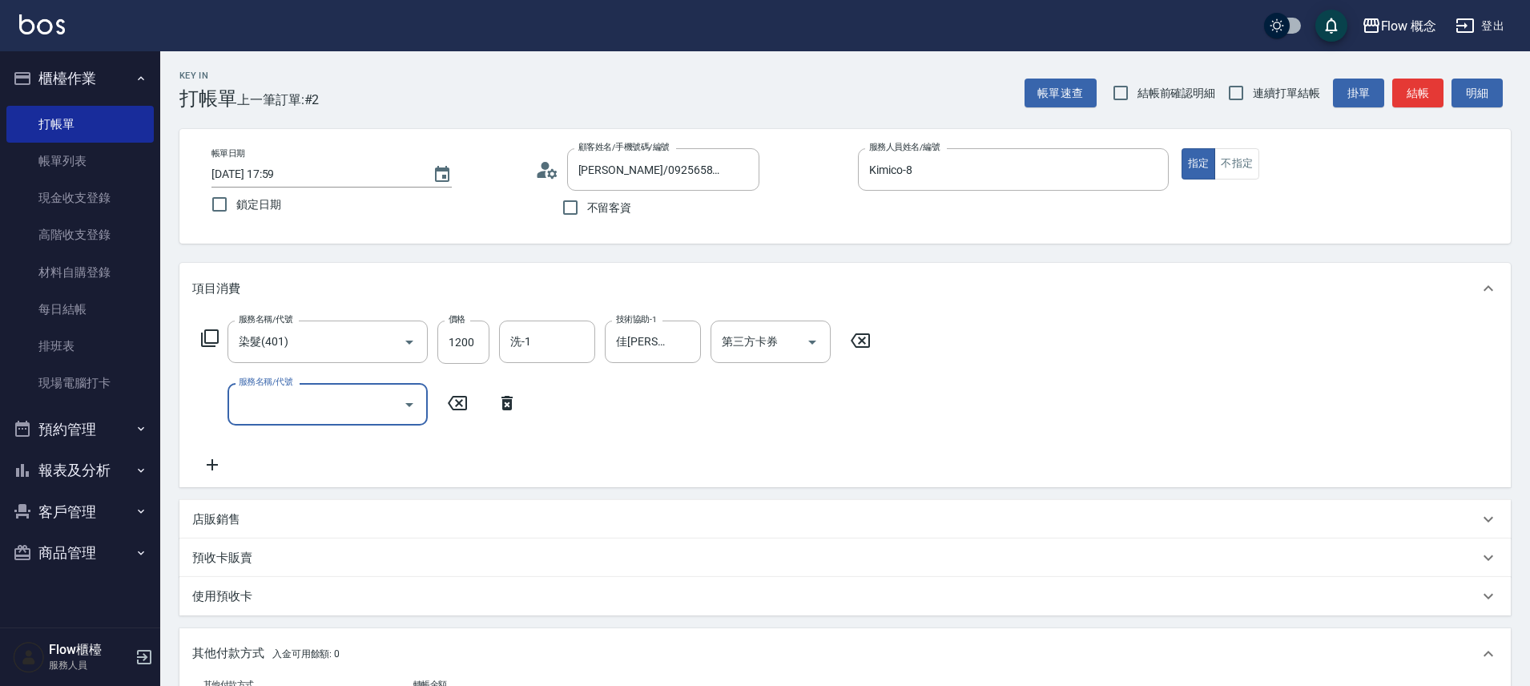
scroll to position [3, 0]
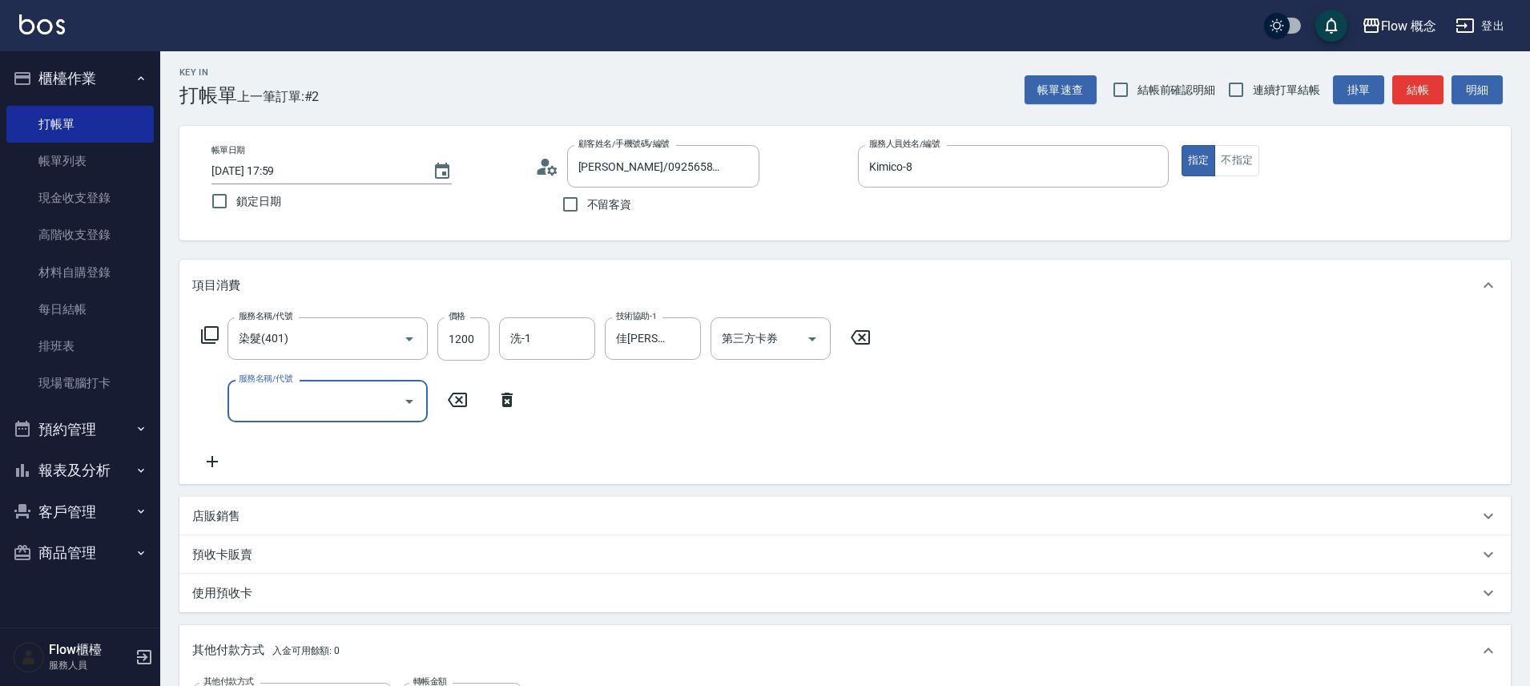
click at [498, 404] on icon at bounding box center [507, 399] width 40 height 19
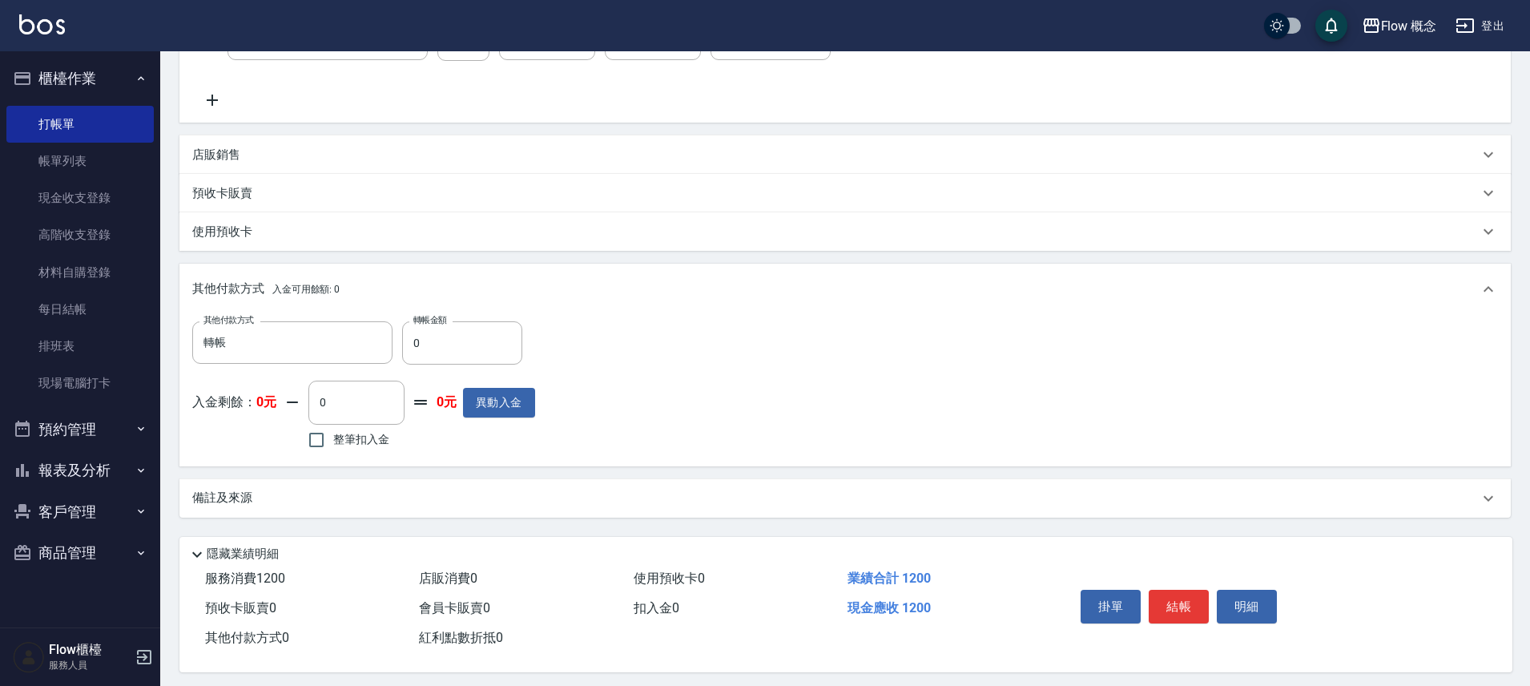
scroll to position [316, 0]
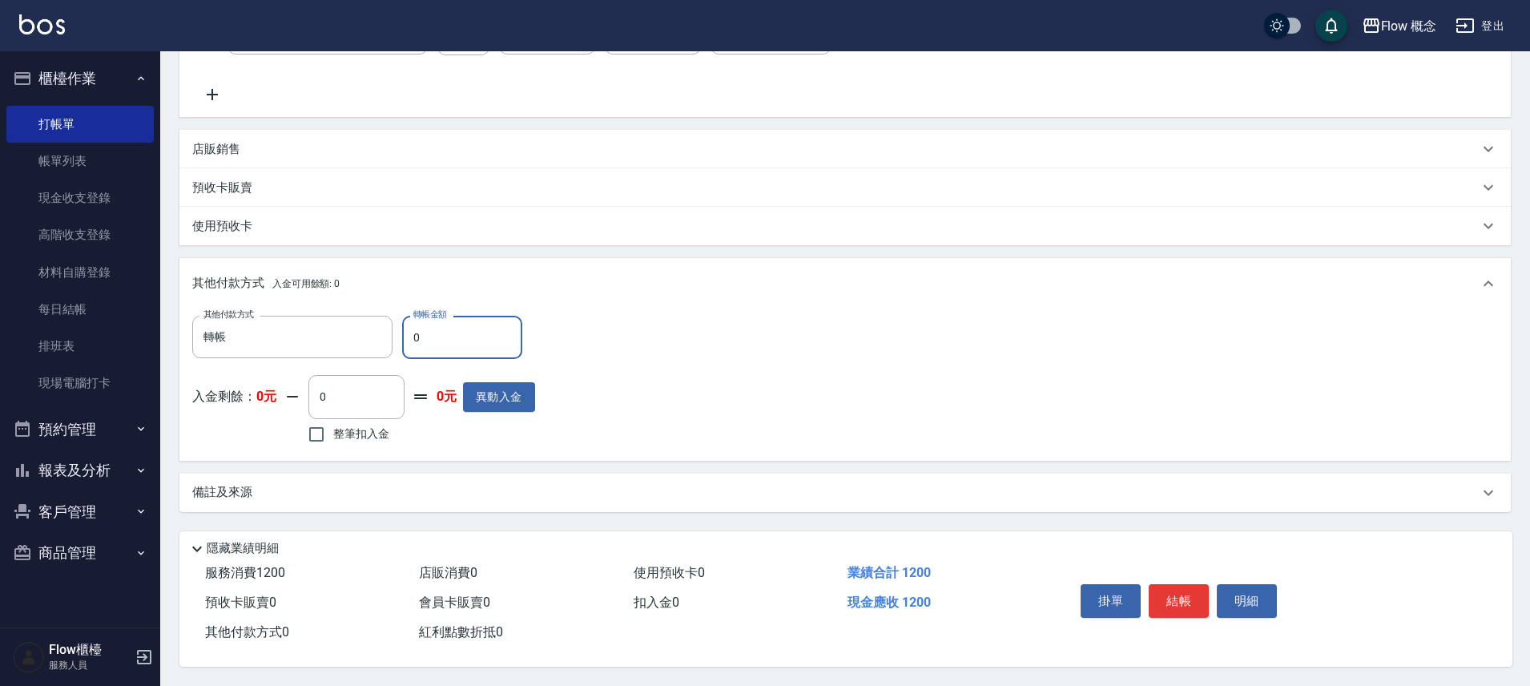
click at [431, 324] on input "0" at bounding box center [462, 337] width 120 height 43
type input "1200"
click at [1172, 594] on button "結帳" at bounding box center [1178, 601] width 60 height 34
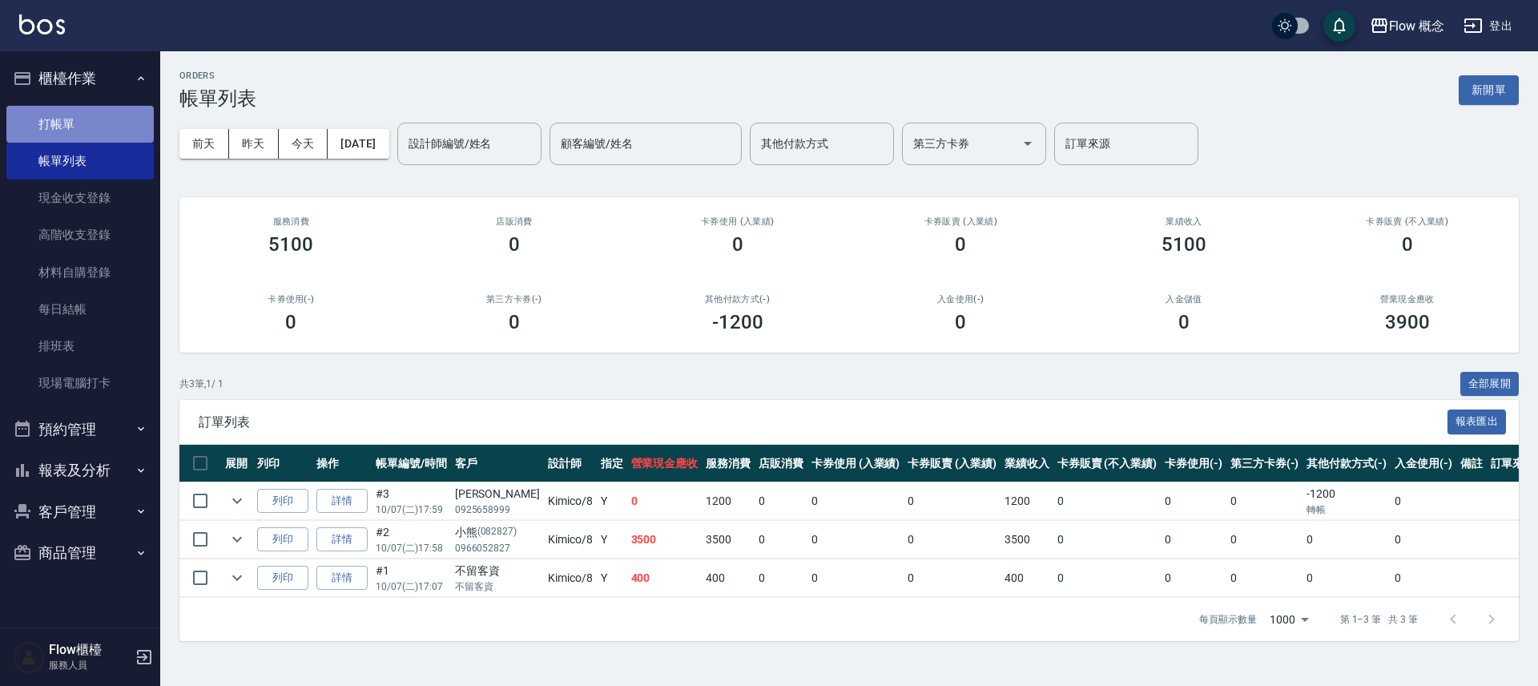
click at [97, 123] on link "打帳單" at bounding box center [79, 124] width 147 height 37
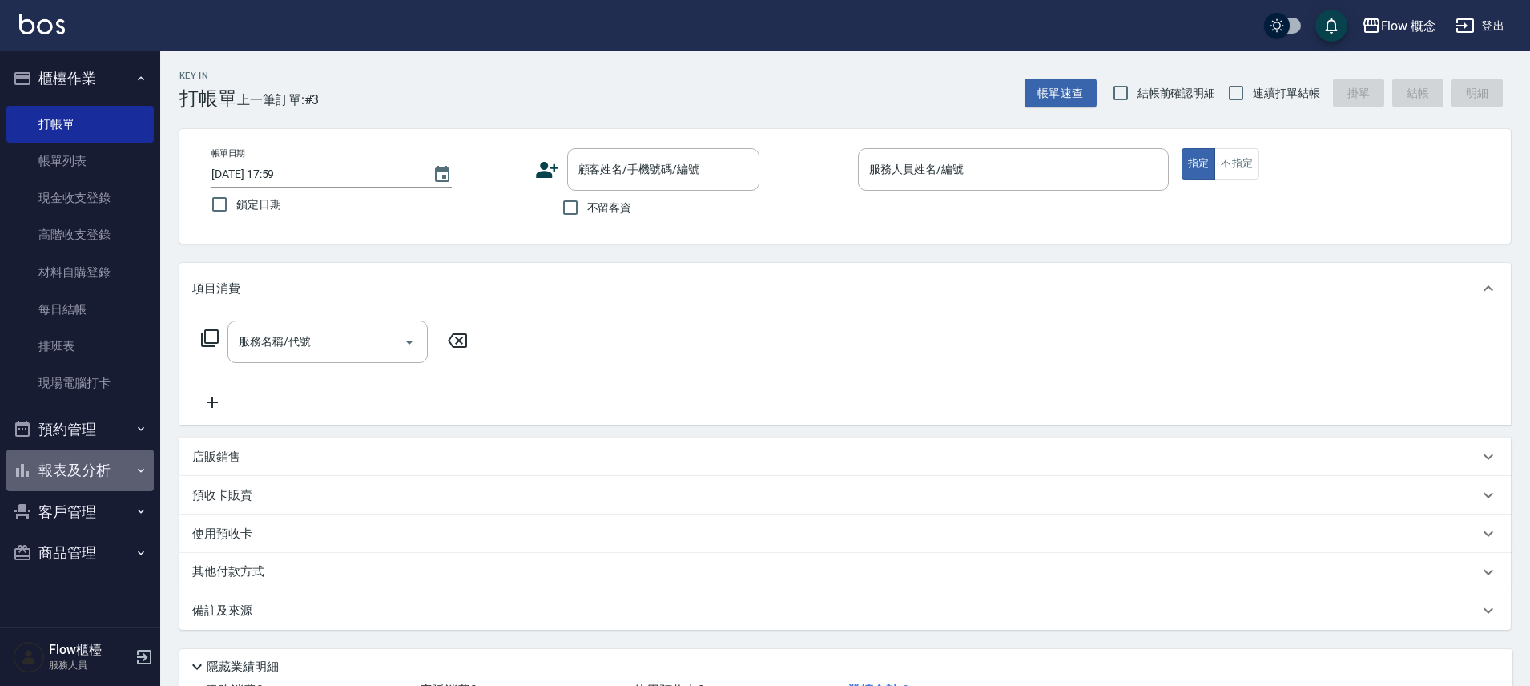
click at [74, 459] on button "報表及分析" at bounding box center [79, 470] width 147 height 42
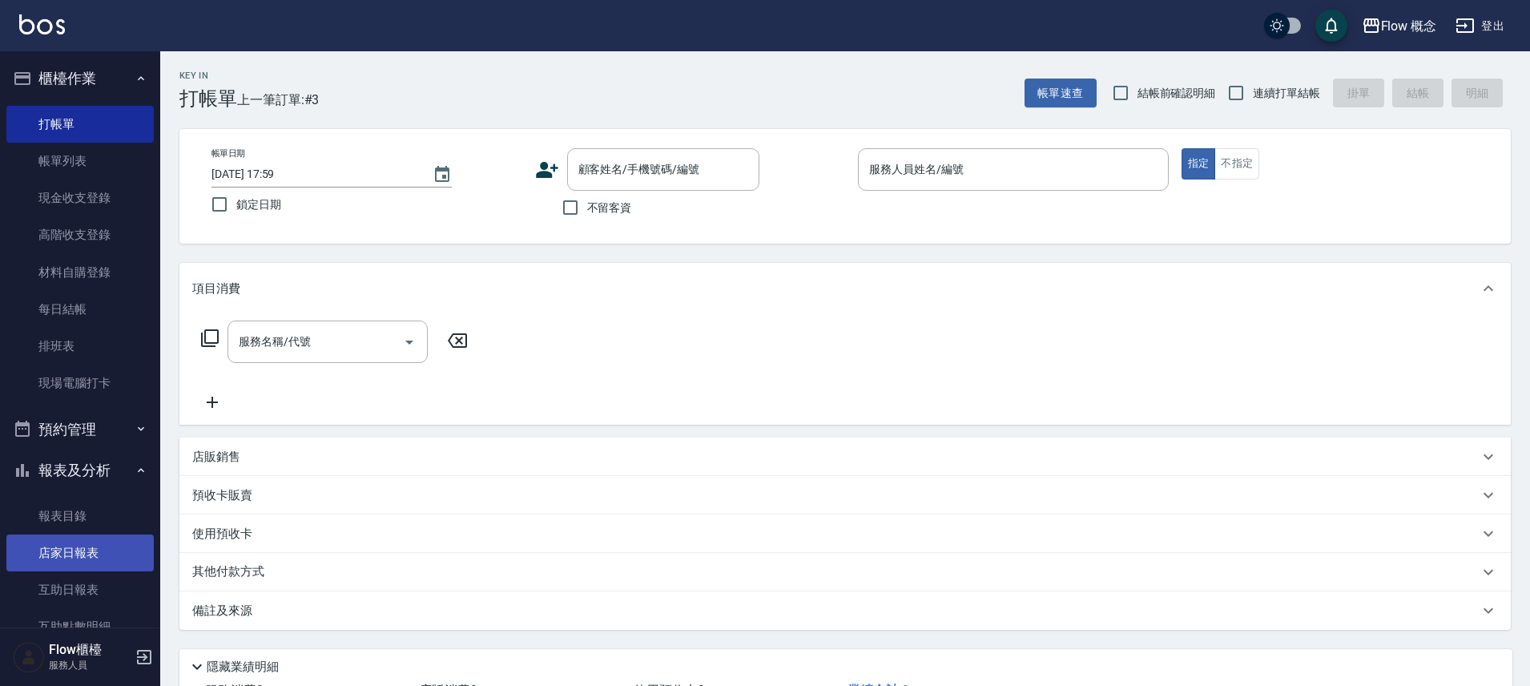
click at [68, 561] on link "店家日報表" at bounding box center [79, 552] width 147 height 37
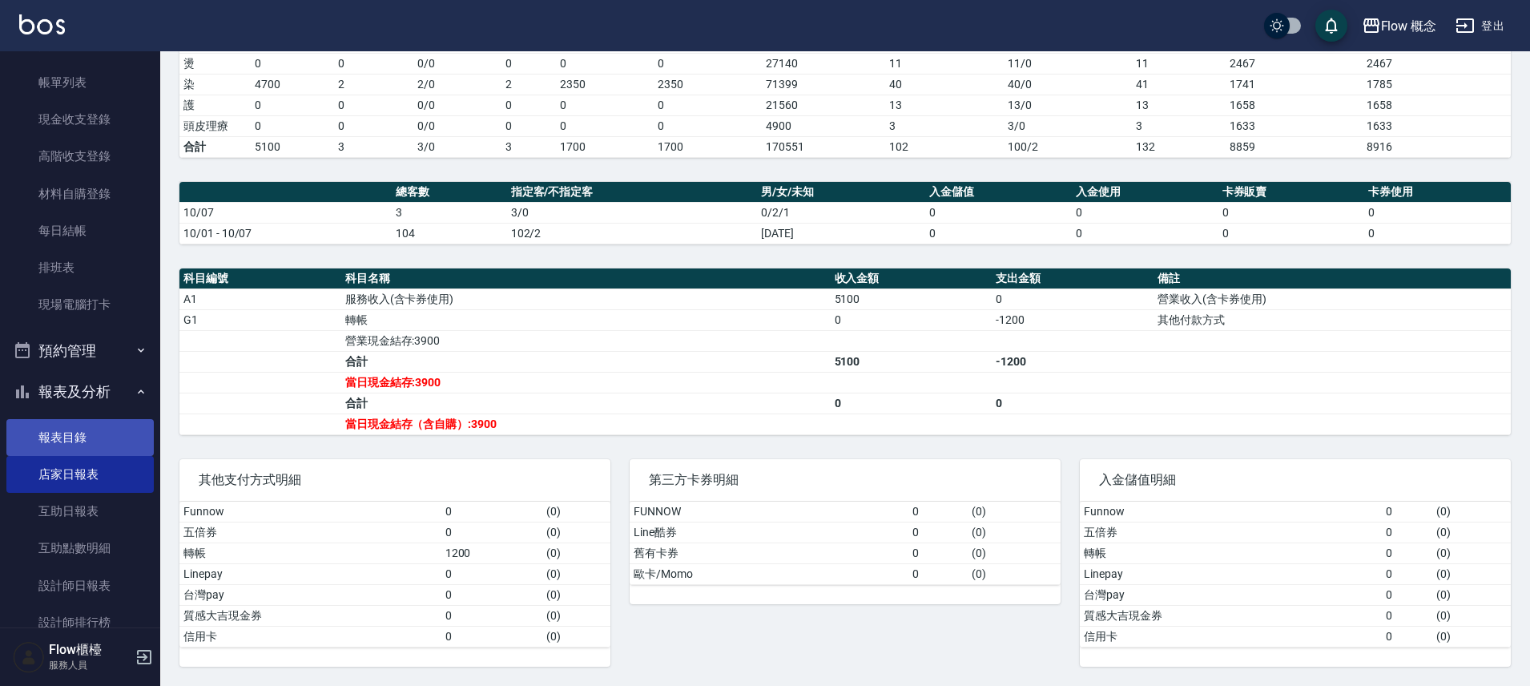
scroll to position [100, 0]
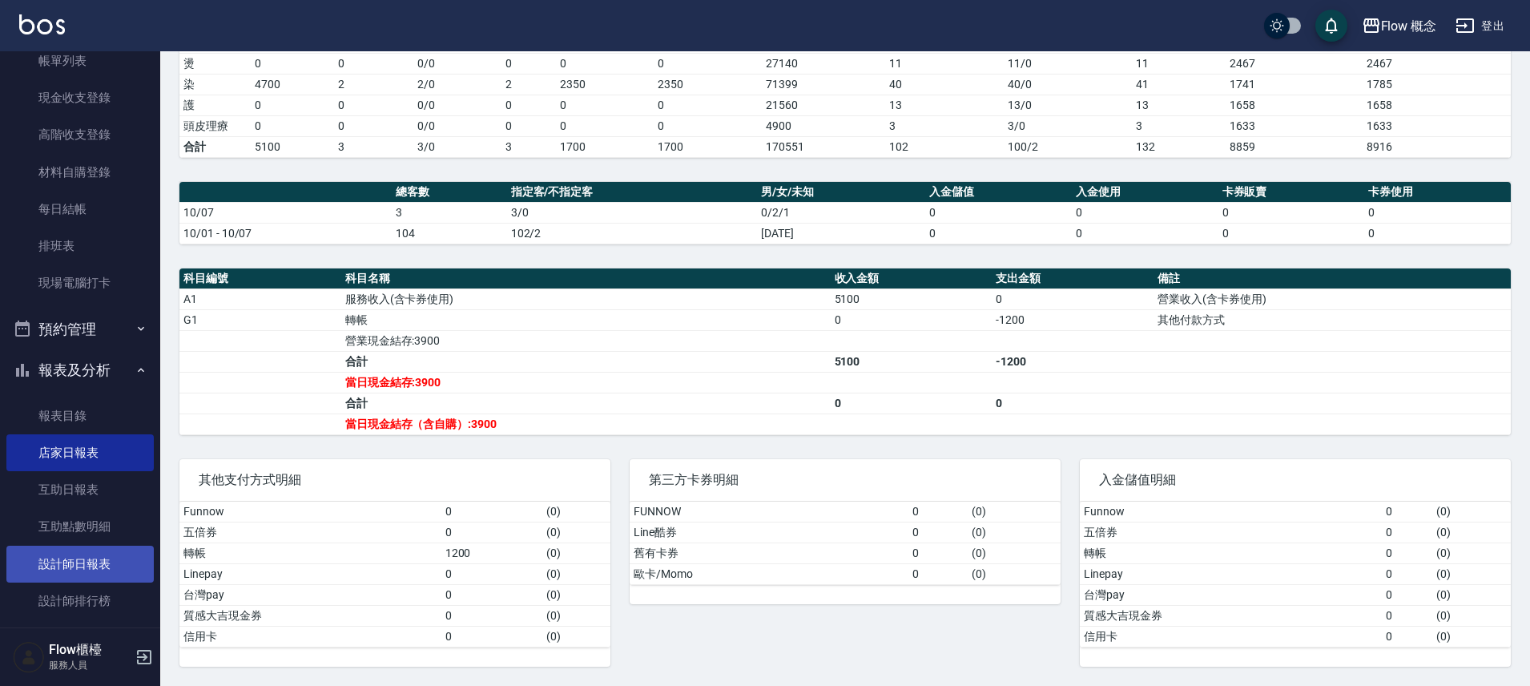
click at [85, 559] on link "設計師日報表" at bounding box center [79, 563] width 147 height 37
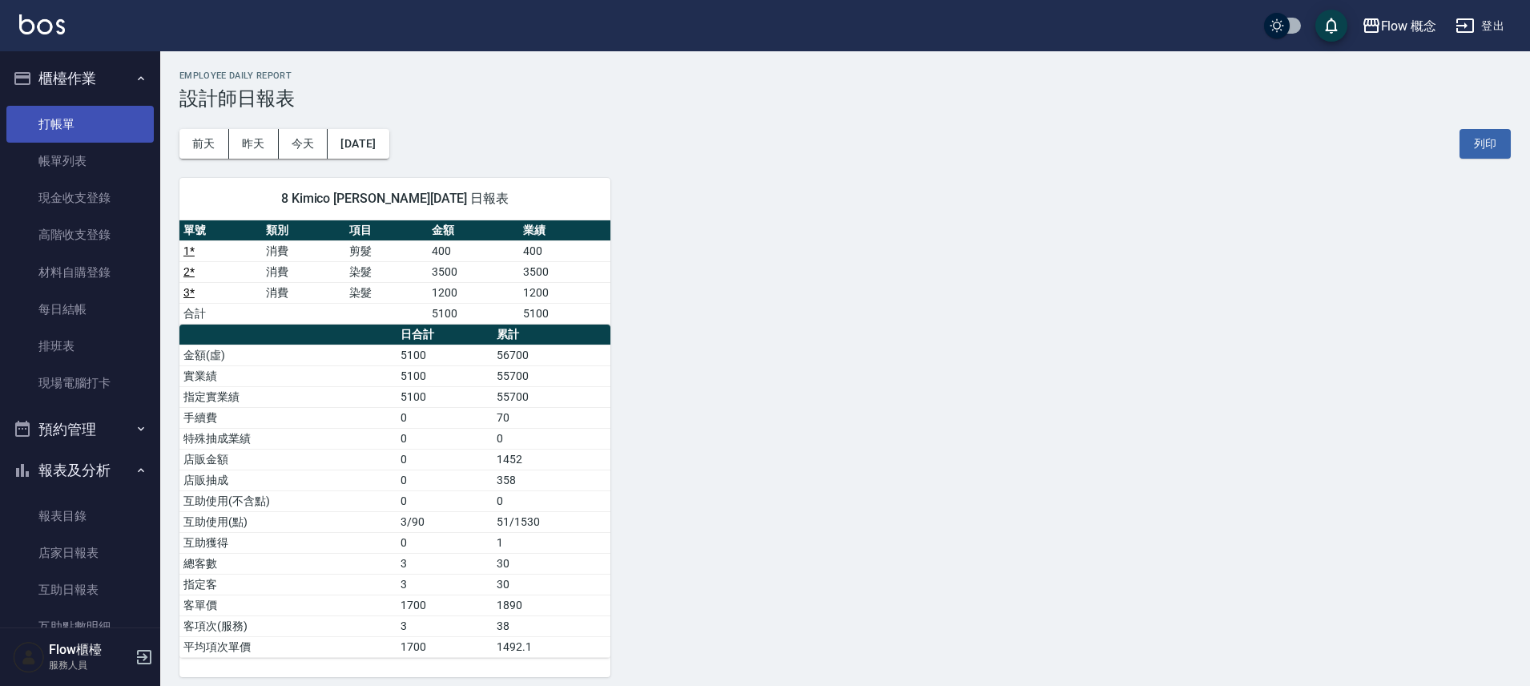
click at [94, 119] on link "打帳單" at bounding box center [79, 124] width 147 height 37
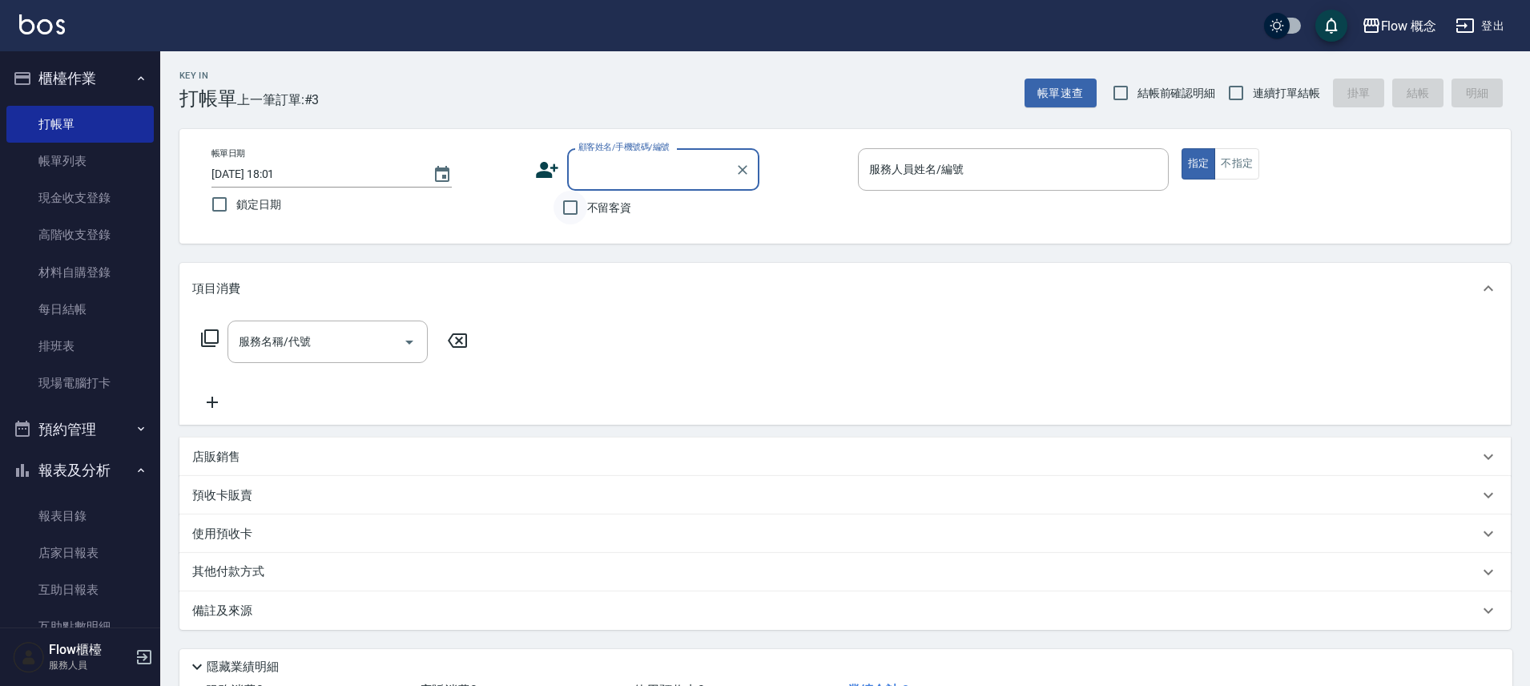
click at [564, 208] on input "不留客資" at bounding box center [570, 208] width 34 height 34
checkbox input "true"
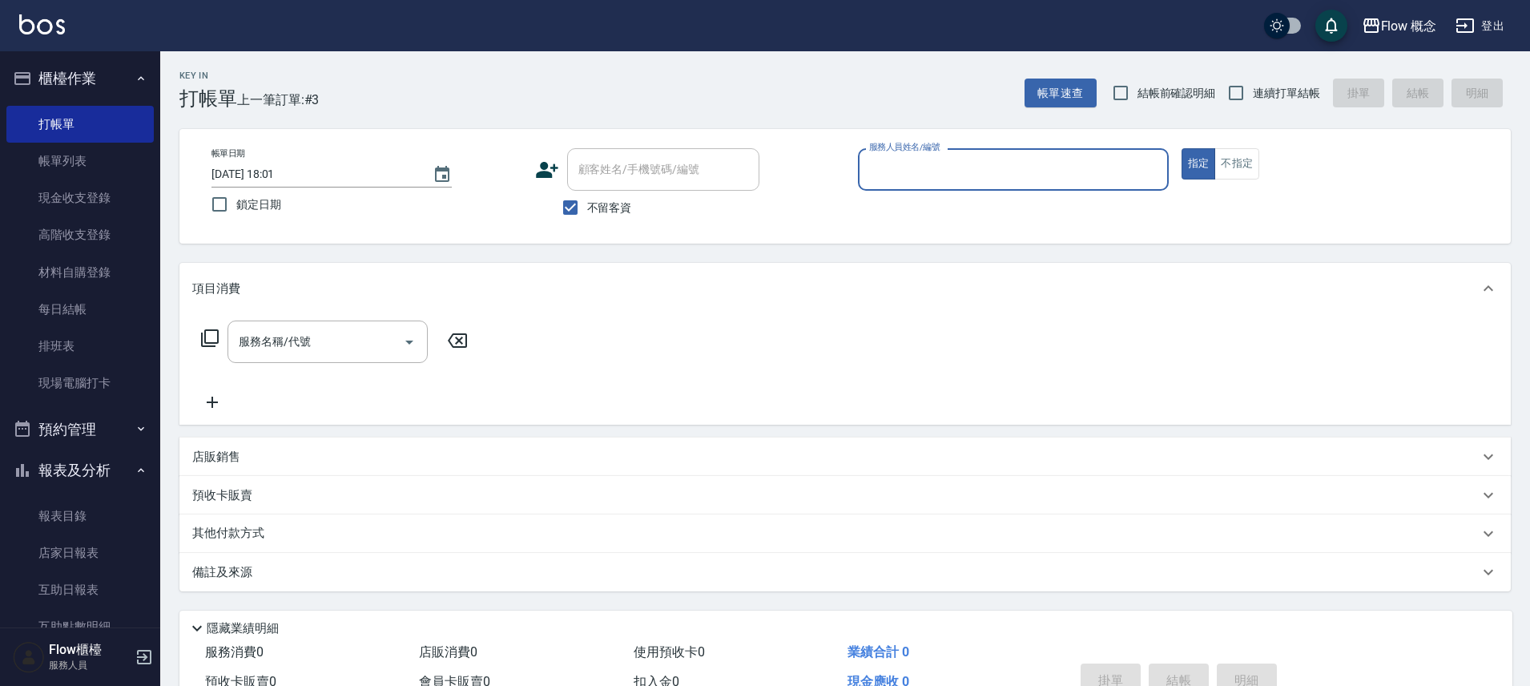
click at [1044, 180] on input "服務人員姓名/編號" at bounding box center [1013, 169] width 296 height 28
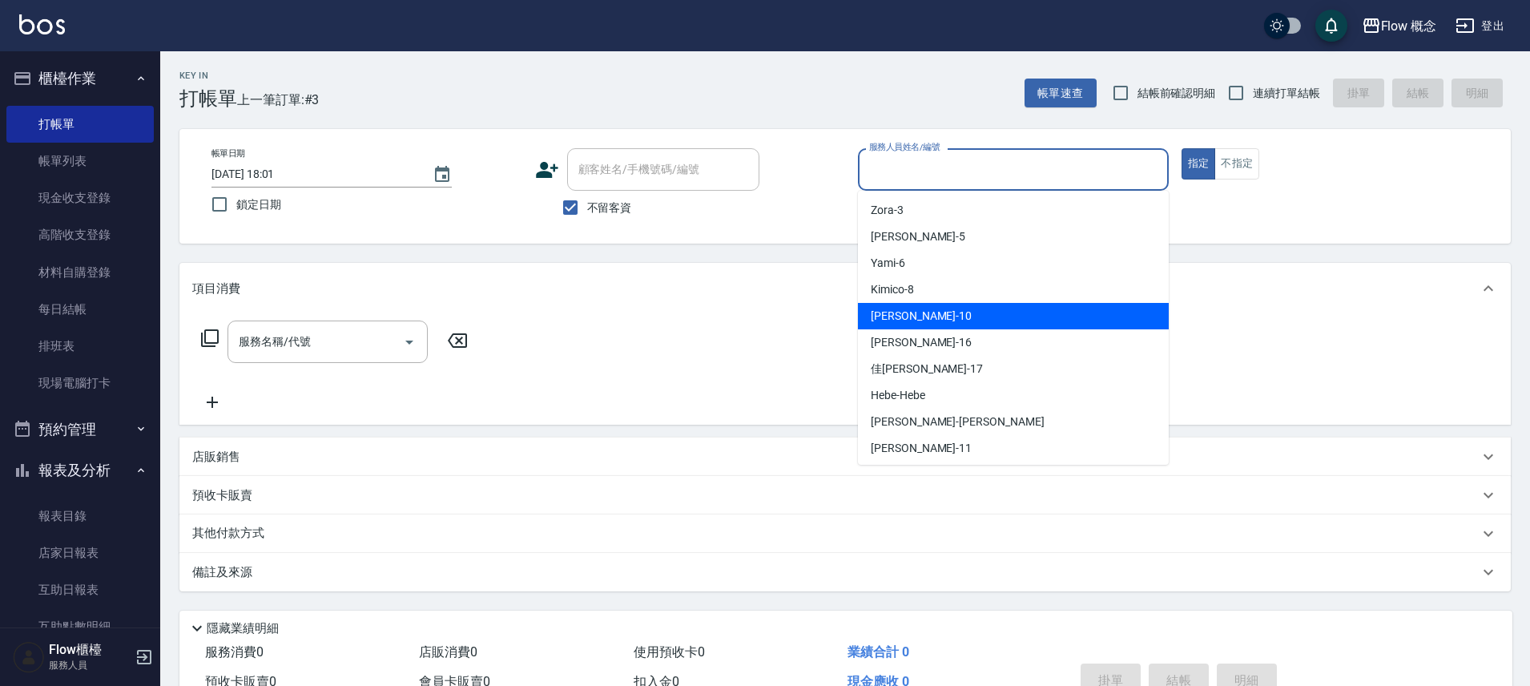
click at [943, 321] on div "[PERSON_NAME] -10" at bounding box center [1013, 316] width 311 height 26
type input "[PERSON_NAME]-10"
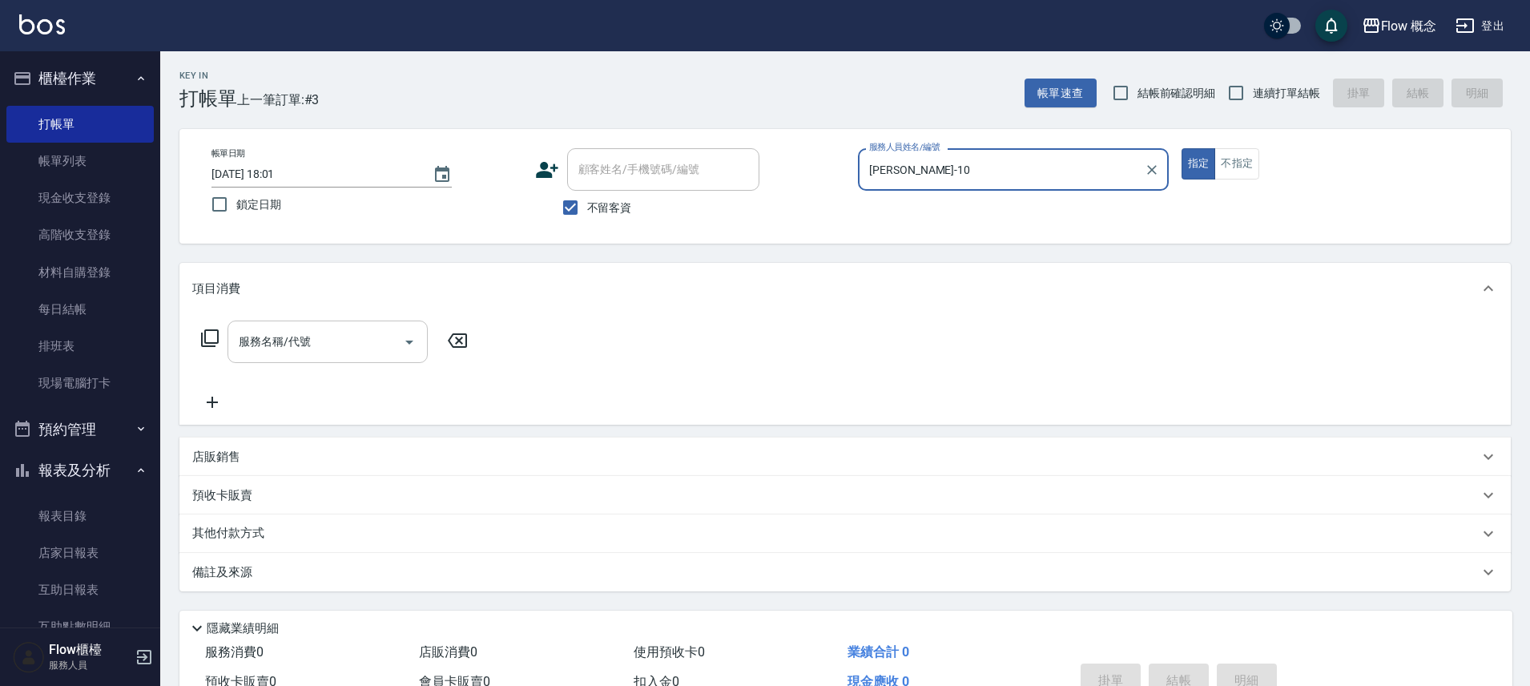
click at [385, 336] on input "服務名稱/代號" at bounding box center [316, 342] width 162 height 28
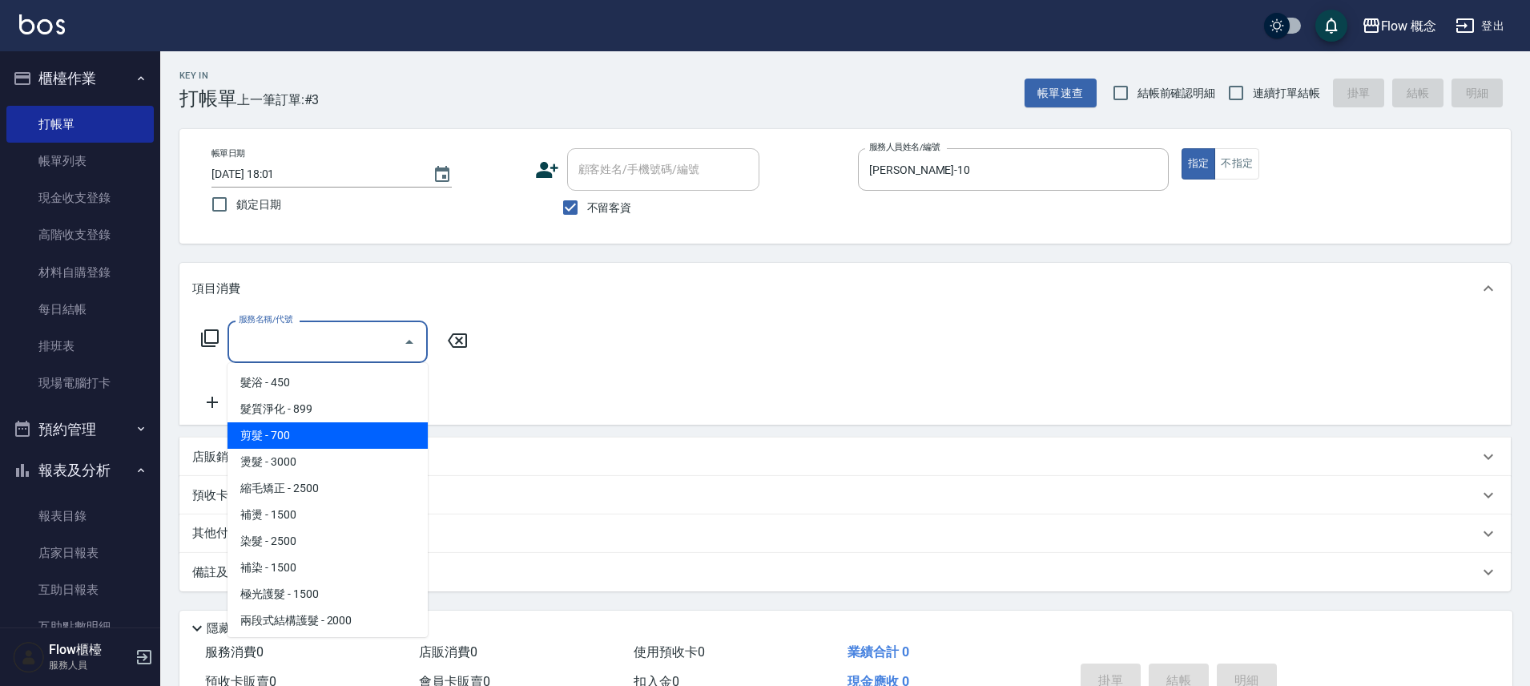
click at [310, 427] on span "剪髮 - 700" at bounding box center [327, 435] width 200 height 26
type input "剪髮(201)"
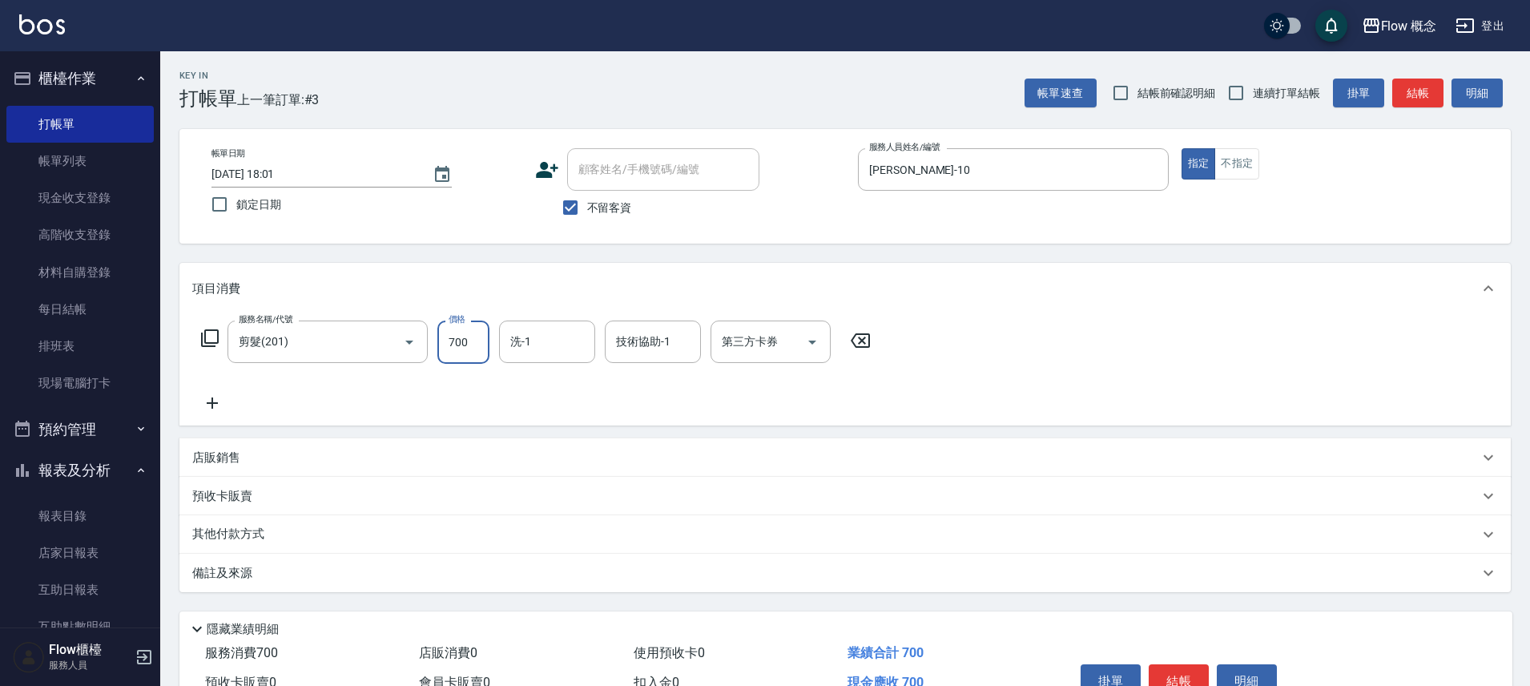
click at [460, 350] on input "700" at bounding box center [463, 341] width 52 height 43
click at [484, 340] on input "700" at bounding box center [463, 341] width 52 height 43
type input "100"
click at [1414, 95] on button "結帳" at bounding box center [1417, 93] width 51 height 30
